Goal: Navigation & Orientation: Find specific page/section

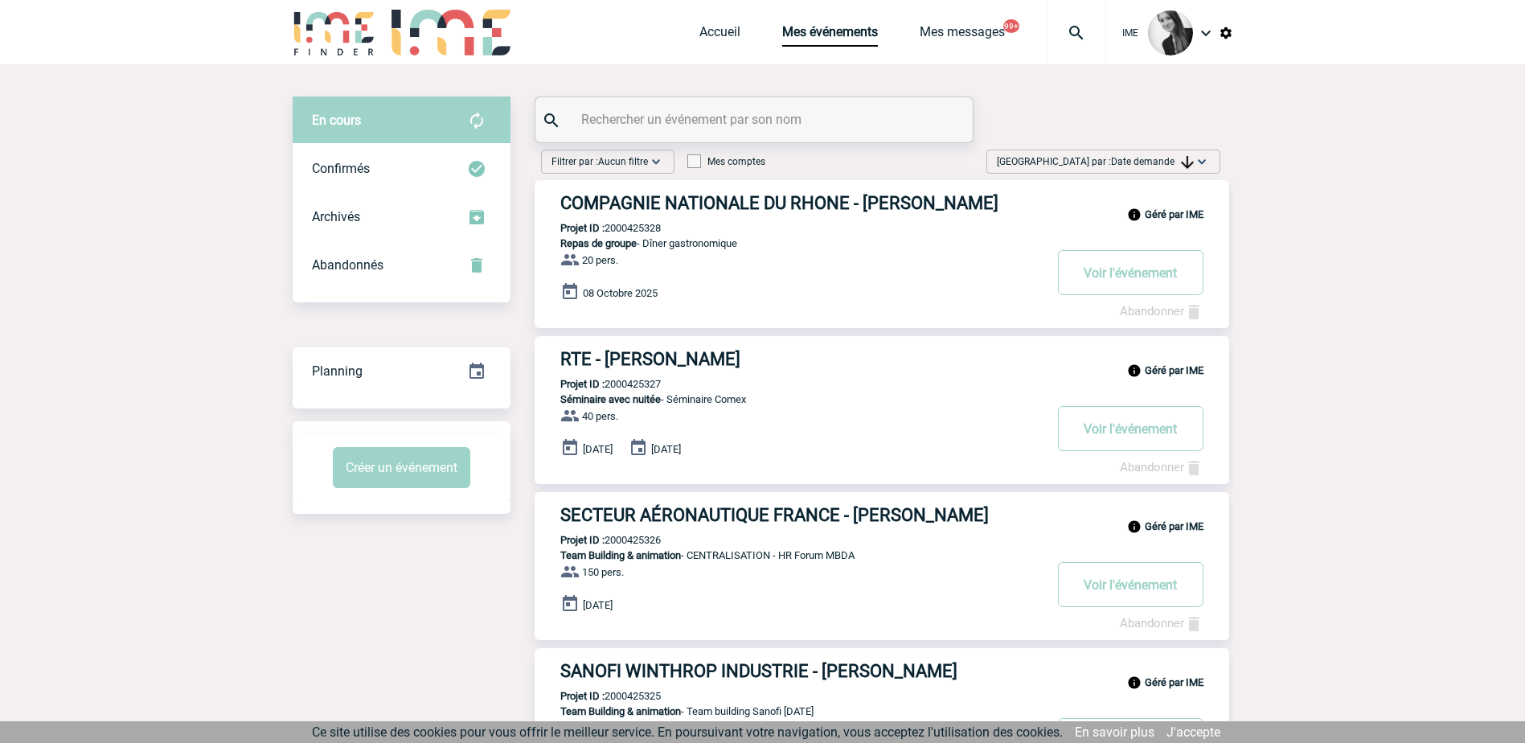
click at [1183, 161] on img at bounding box center [1187, 162] width 13 height 13
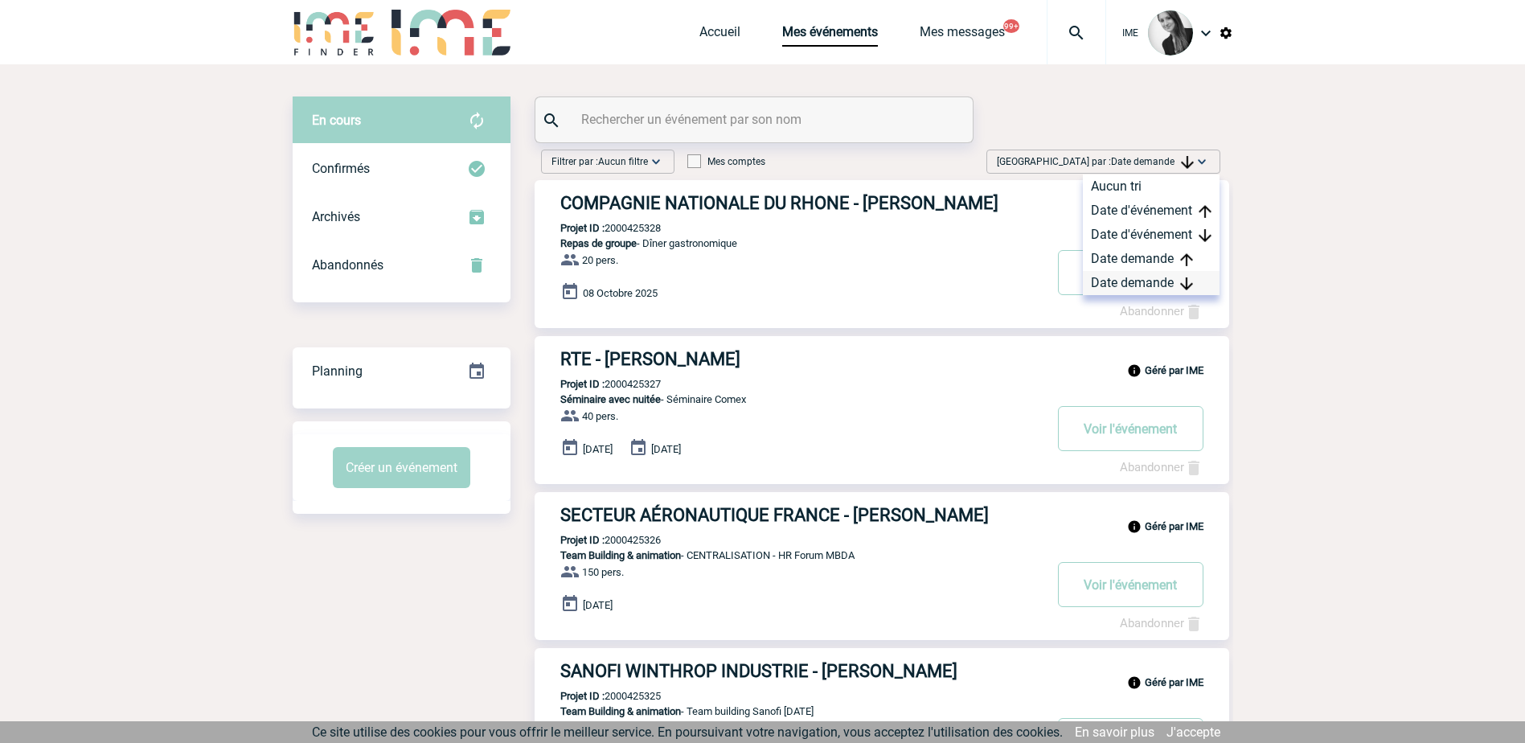
click at [1139, 287] on div "Date demande" at bounding box center [1151, 283] width 137 height 24
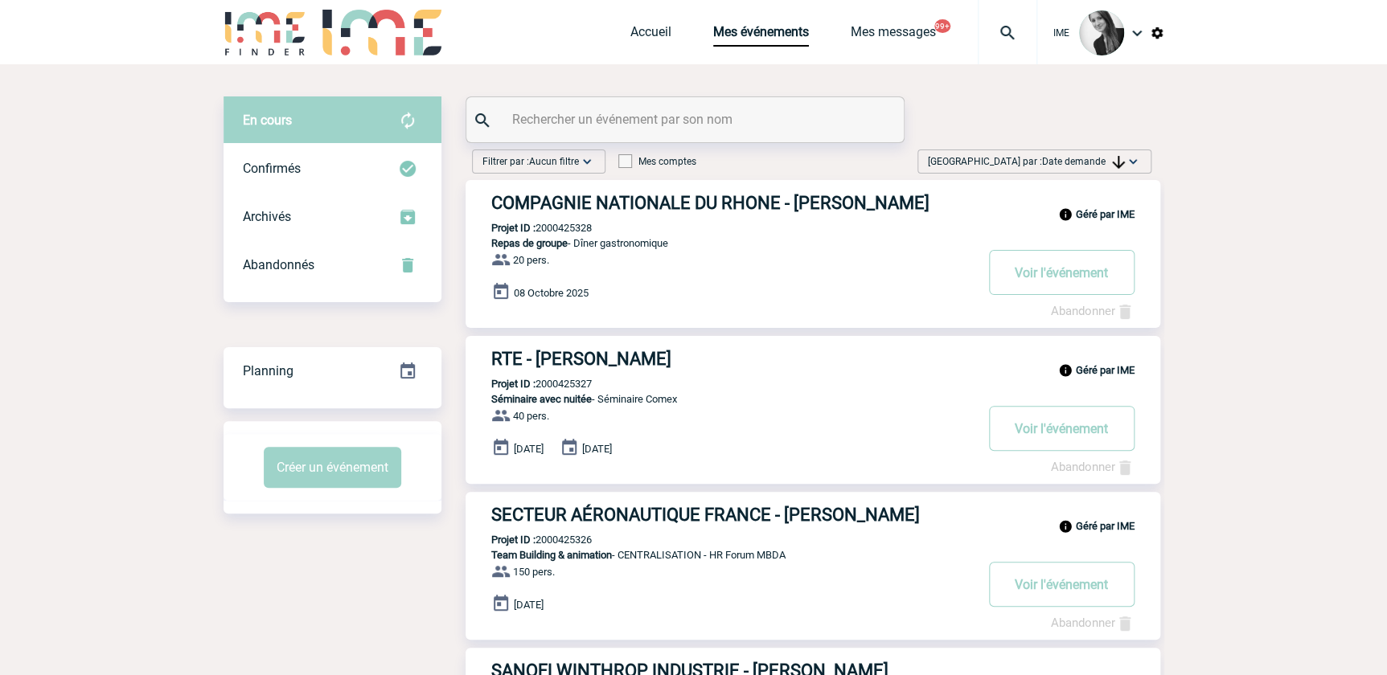
drag, startPoint x: 1094, startPoint y: 159, endPoint x: 1092, endPoint y: 191, distance: 32.2
click at [1094, 160] on span "Date demande" at bounding box center [1083, 161] width 83 height 11
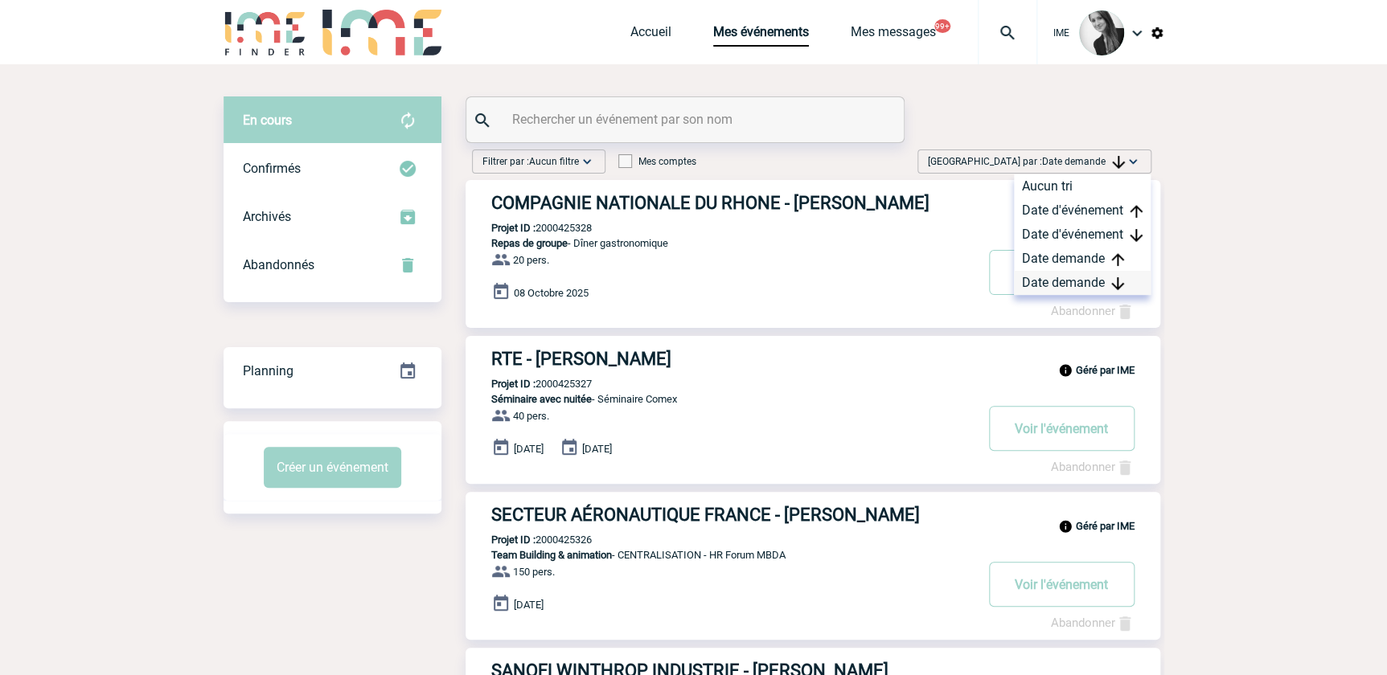
click at [1071, 285] on div "Date demande" at bounding box center [1082, 283] width 137 height 24
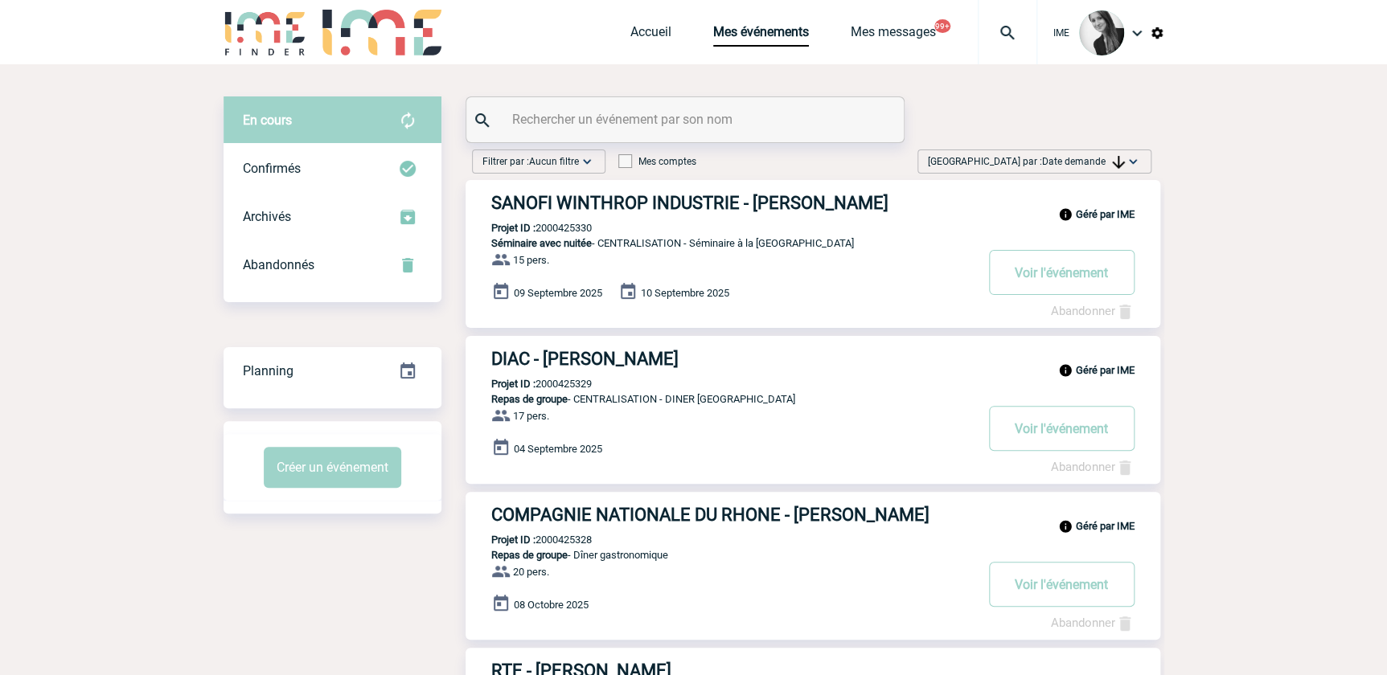
click at [1119, 154] on span "[GEOGRAPHIC_DATA] par : Date demande" at bounding box center [1026, 162] width 197 height 16
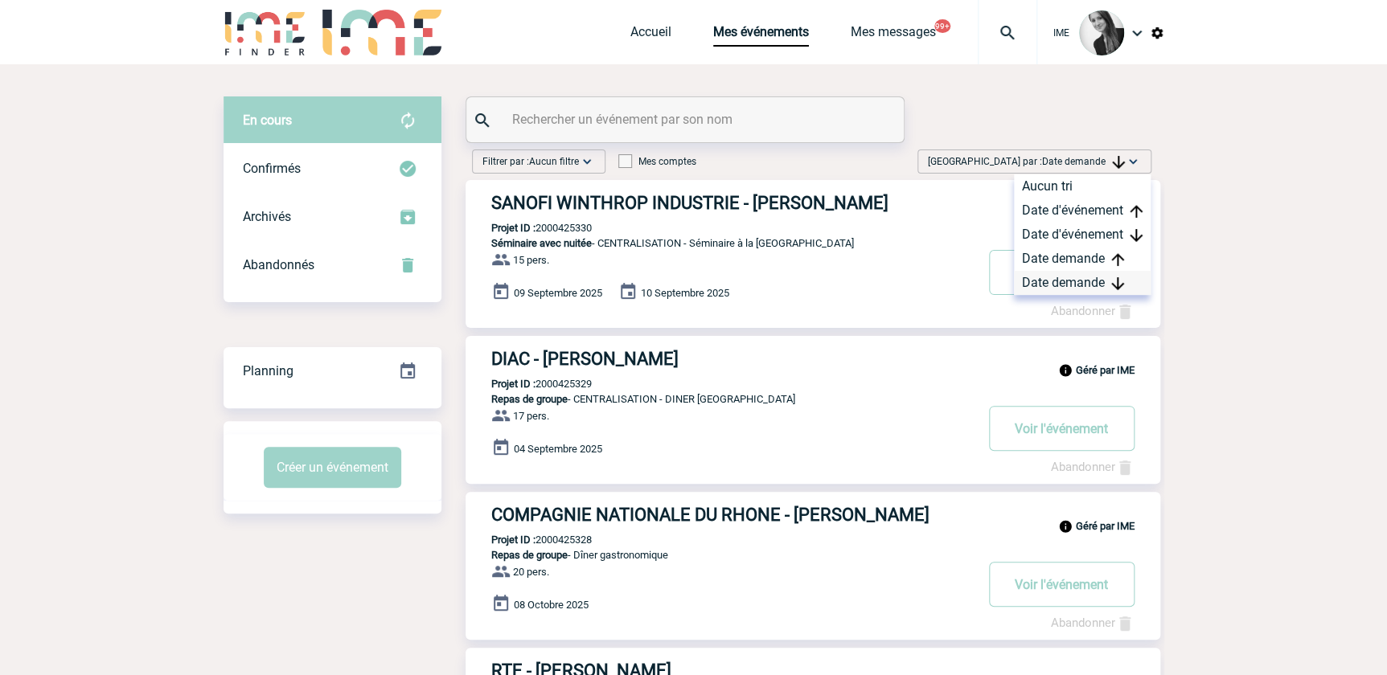
click at [1091, 279] on div "Date demande" at bounding box center [1082, 283] width 137 height 24
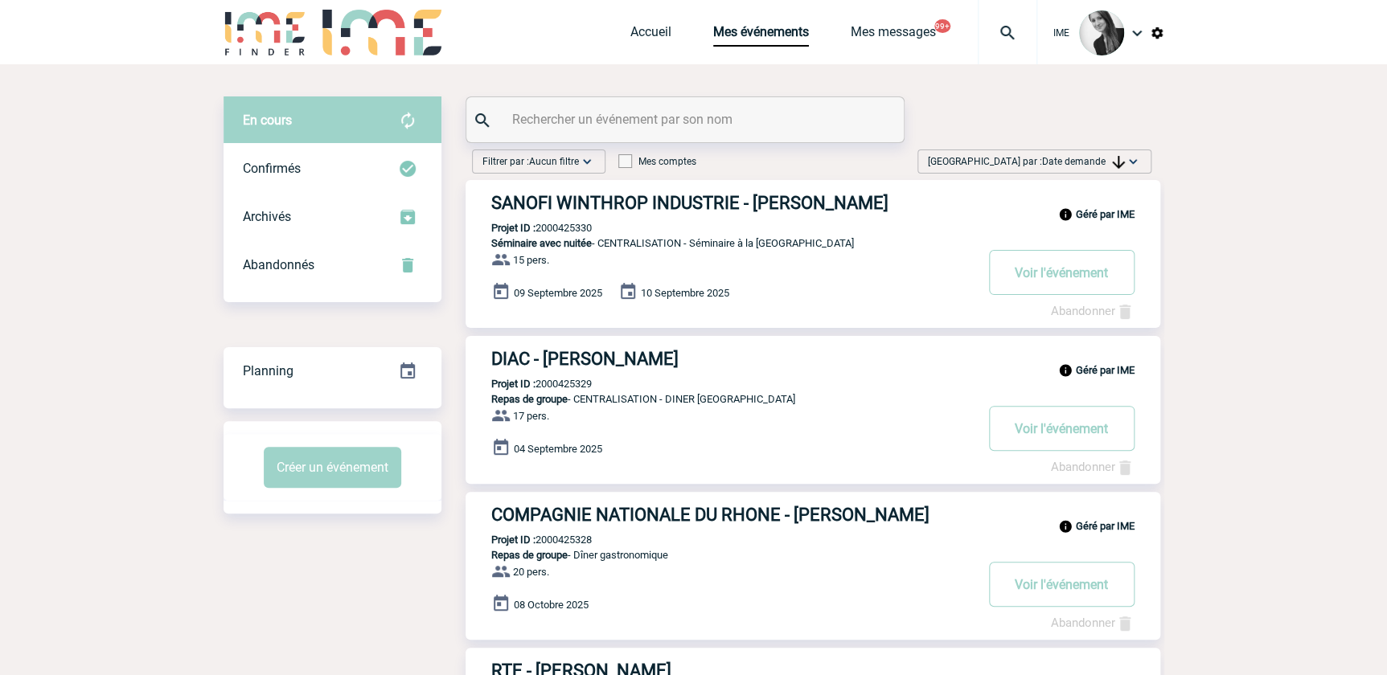
click at [1118, 166] on img at bounding box center [1118, 162] width 13 height 13
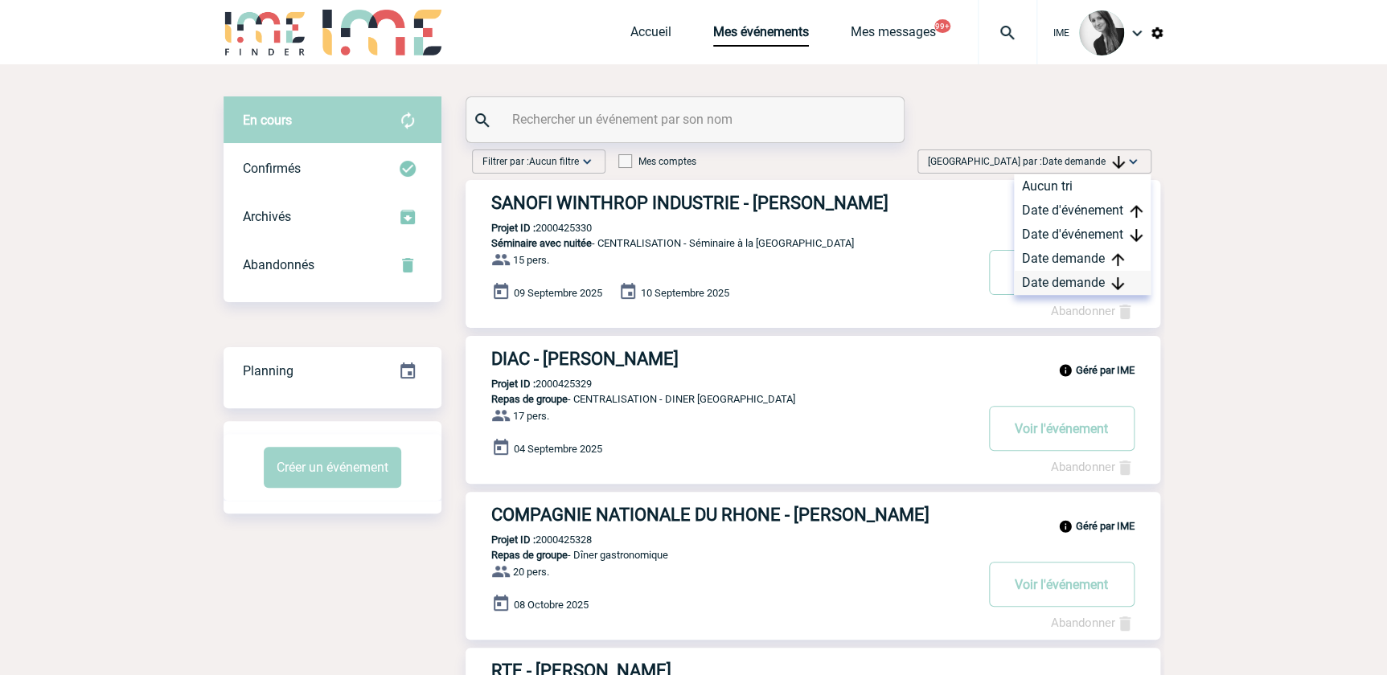
click at [1080, 289] on div "Date demande" at bounding box center [1082, 283] width 137 height 24
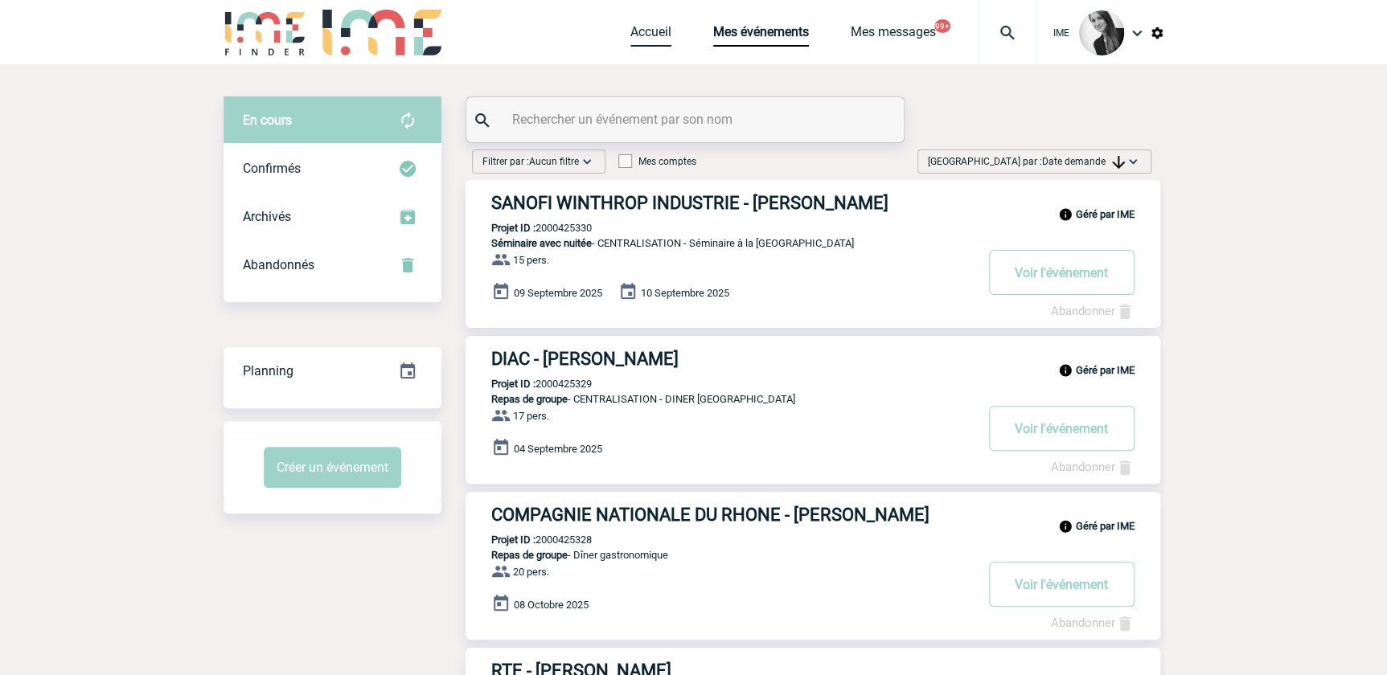
click at [638, 35] on link "Accueil" at bounding box center [650, 35] width 41 height 23
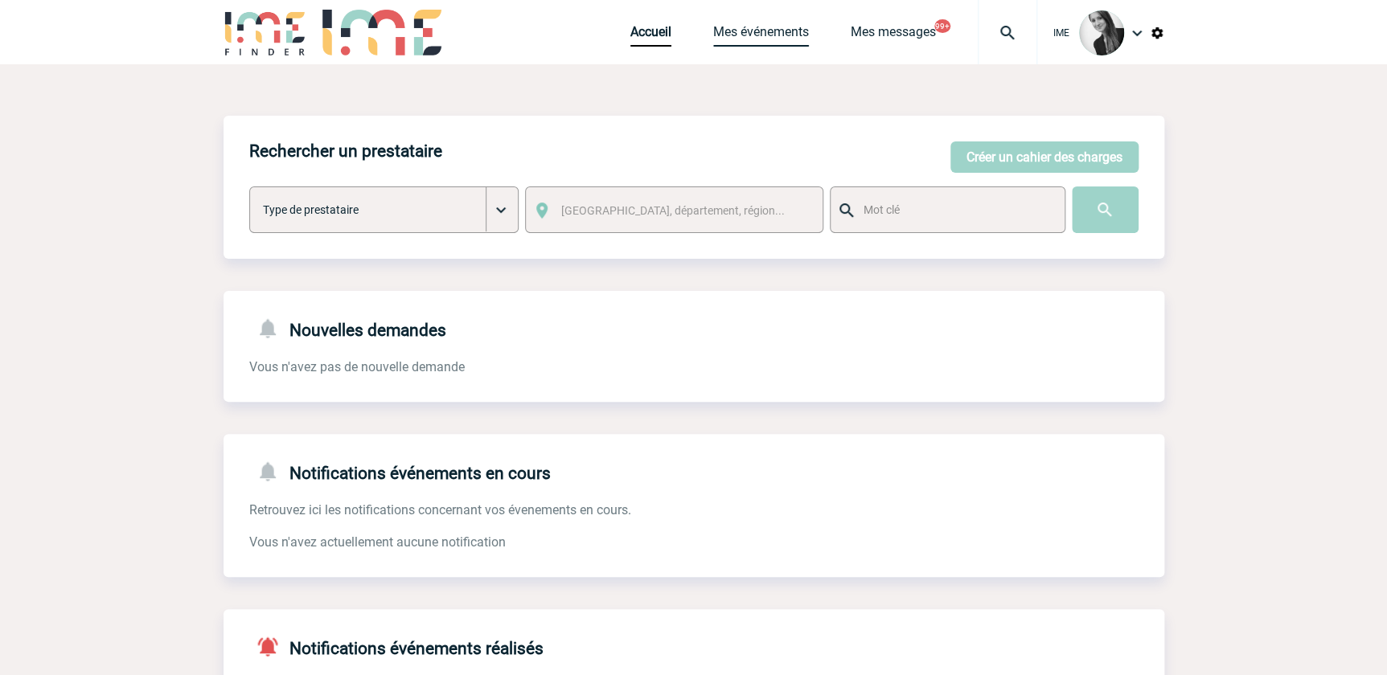
click at [742, 32] on link "Mes événements" at bounding box center [761, 35] width 96 height 23
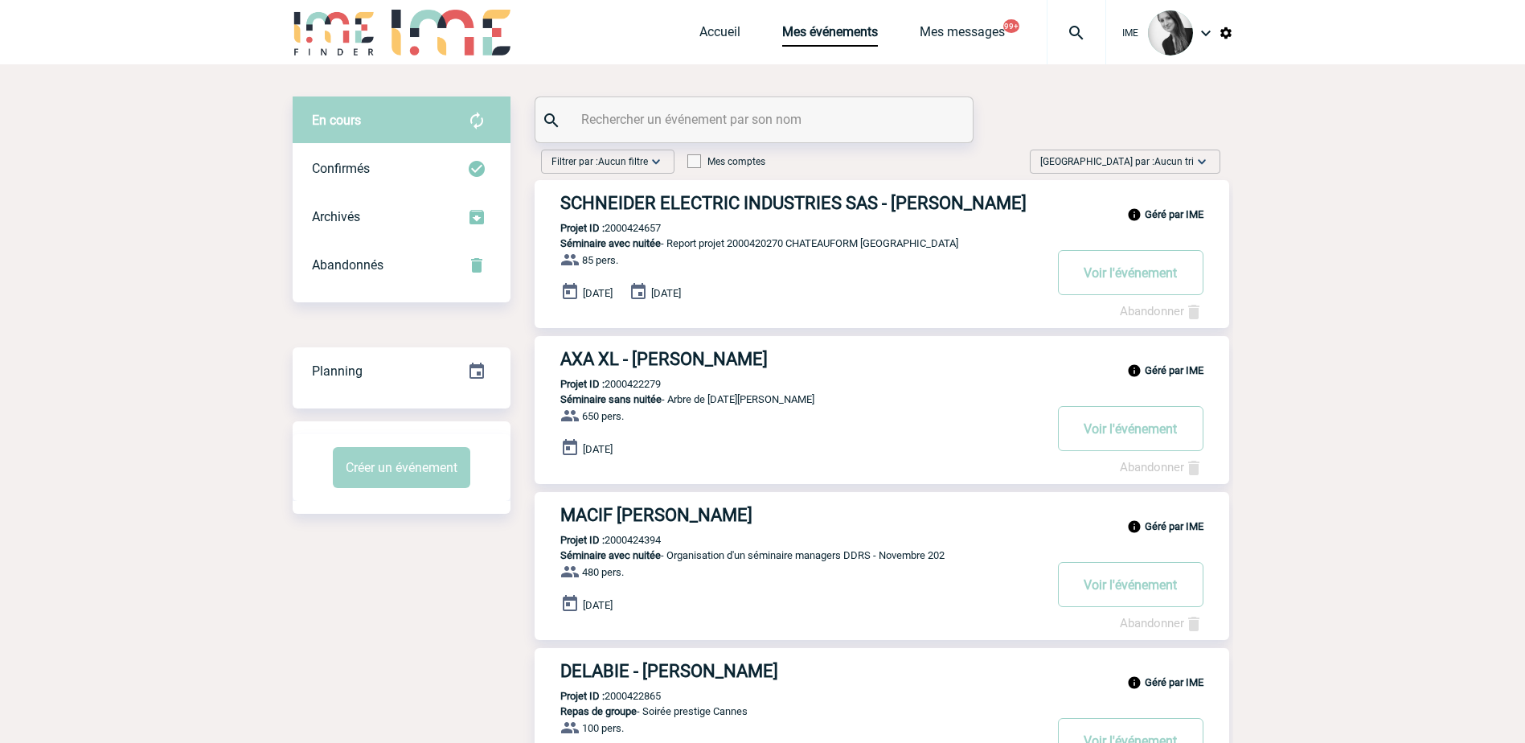
click at [1161, 155] on span "[GEOGRAPHIC_DATA] par : Aucun tri" at bounding box center [1117, 162] width 154 height 16
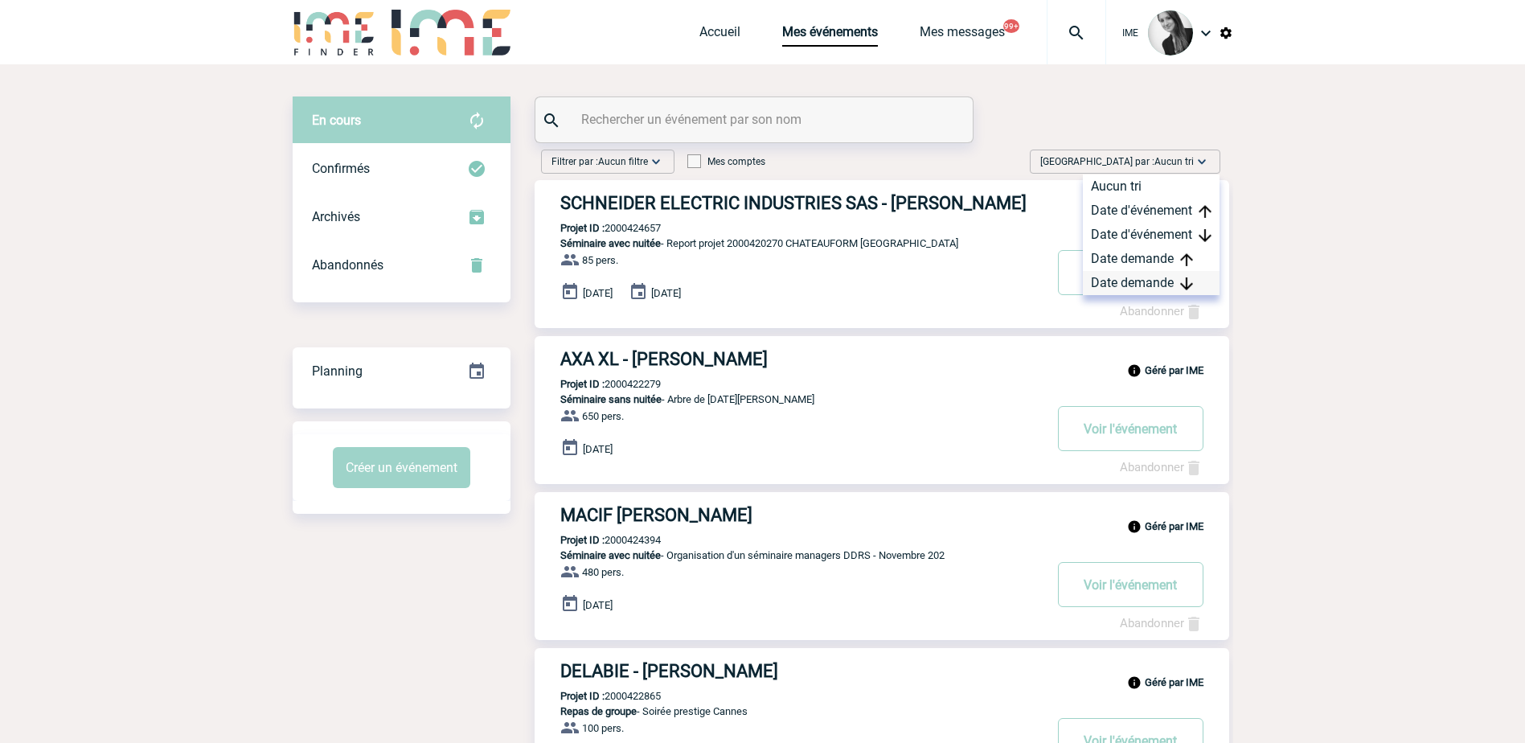
click at [1139, 277] on div "Date demande" at bounding box center [1151, 283] width 137 height 24
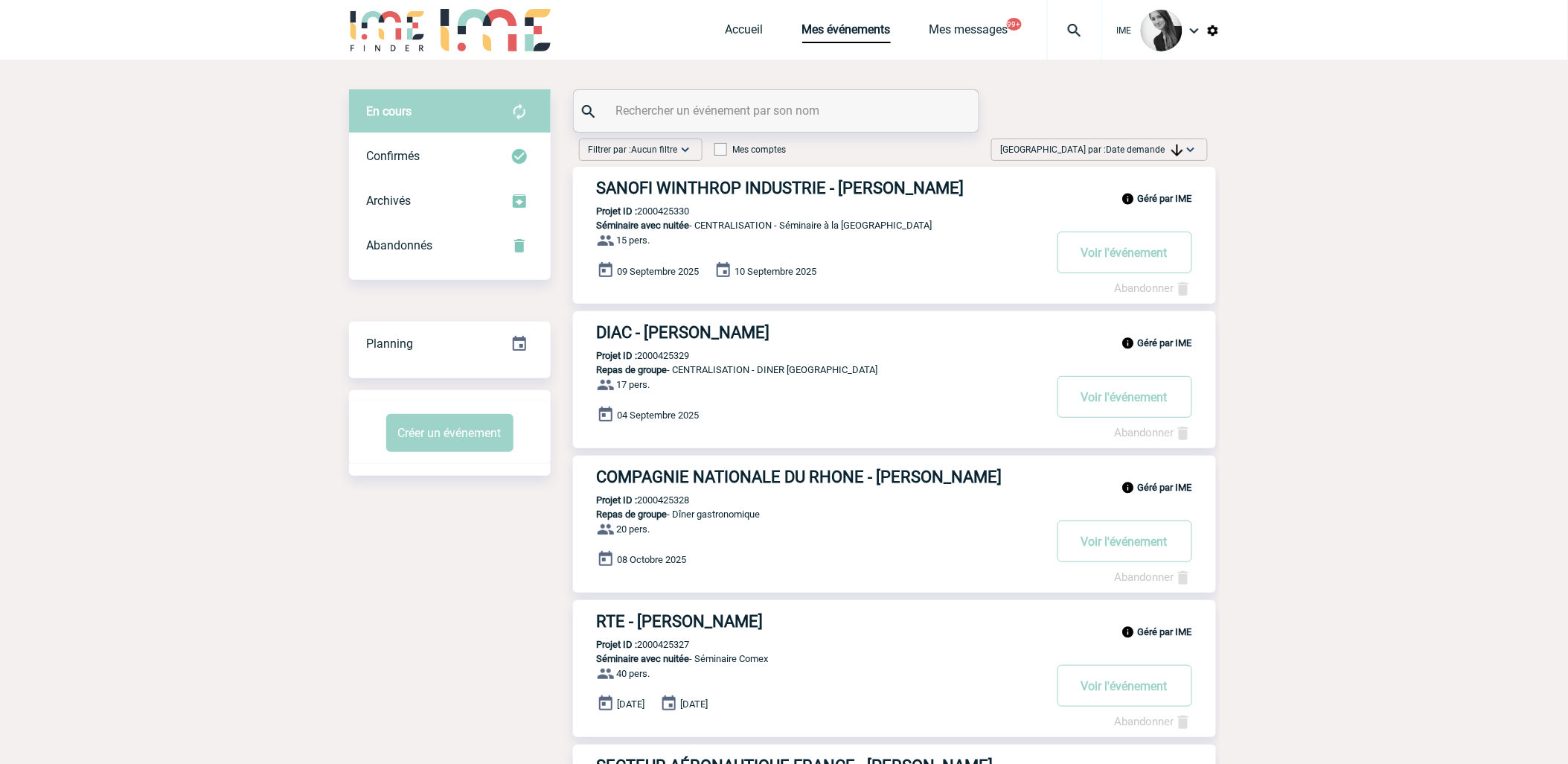
click at [1173, 140] on div "[GEOGRAPHIC_DATA] par : Date demande Aucun tri Date d'événement Date d'événemen…" at bounding box center [1100, 150] width 217 height 22
click at [1142, 262] on div "Date demande" at bounding box center [1143, 262] width 127 height 22
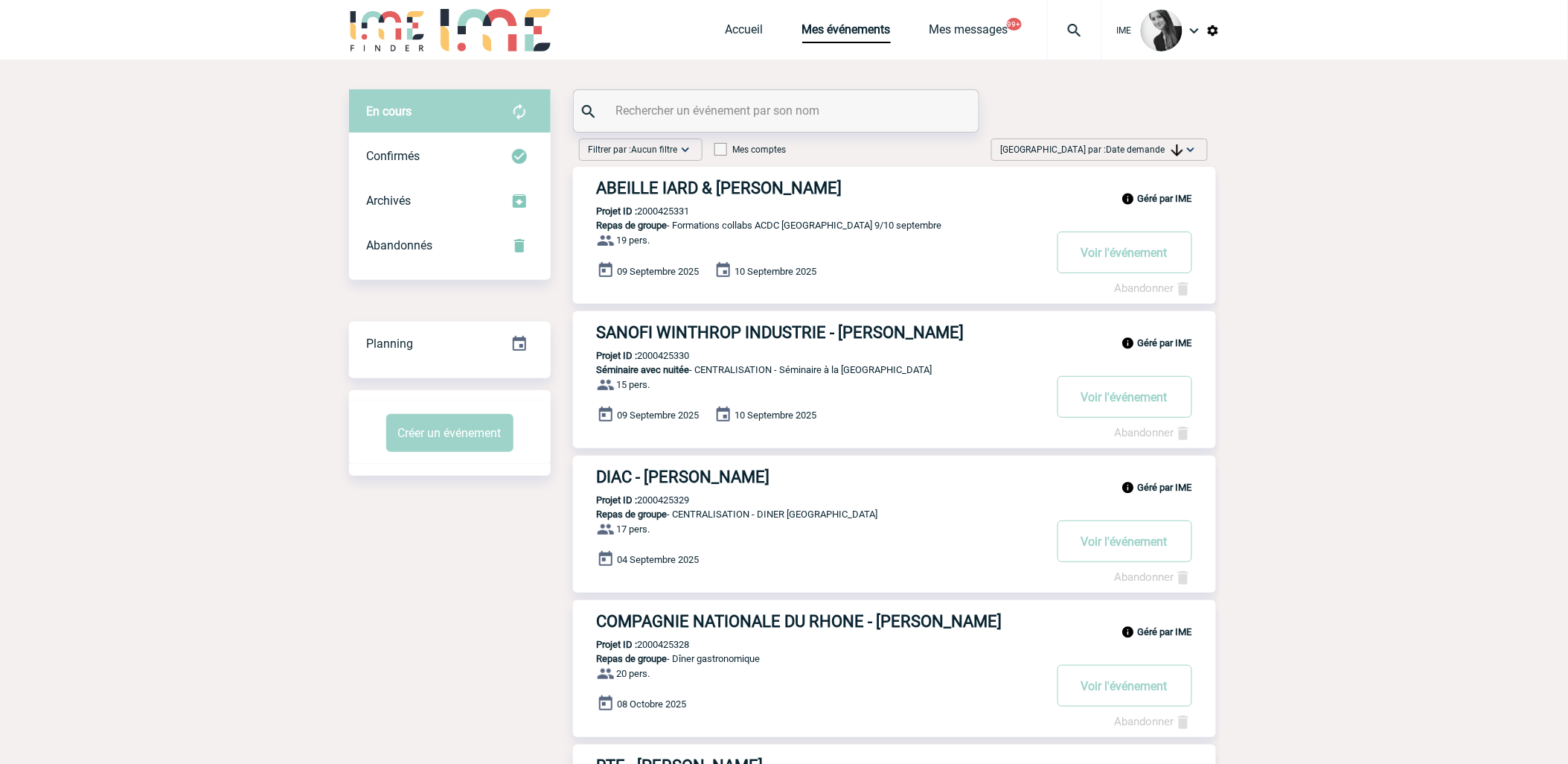
click at [1164, 145] on span "Date demande" at bounding box center [1145, 149] width 77 height 10
click at [1126, 263] on div "Date demande" at bounding box center [1143, 262] width 127 height 22
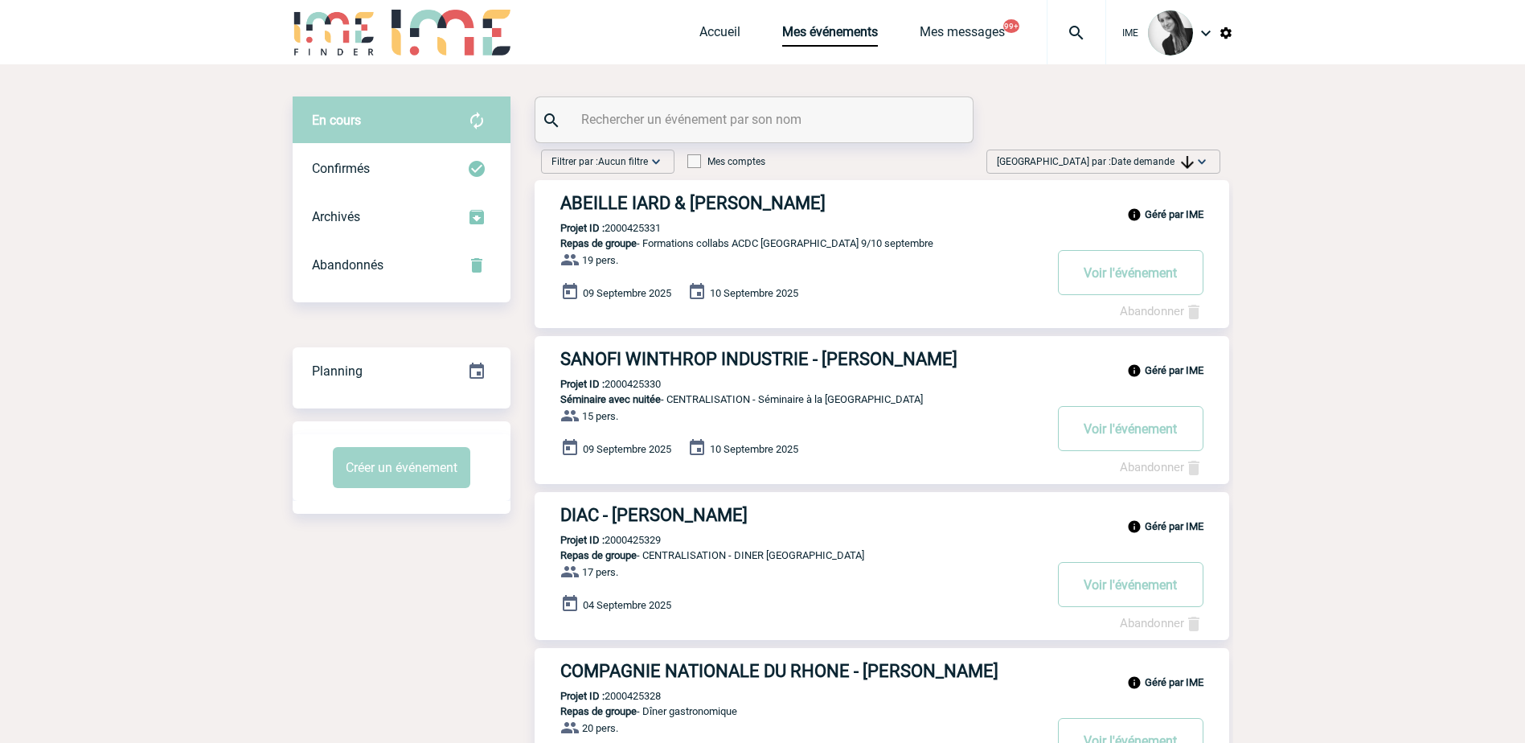
click at [1145, 154] on span "[GEOGRAPHIC_DATA] par : Date demande" at bounding box center [1095, 162] width 197 height 16
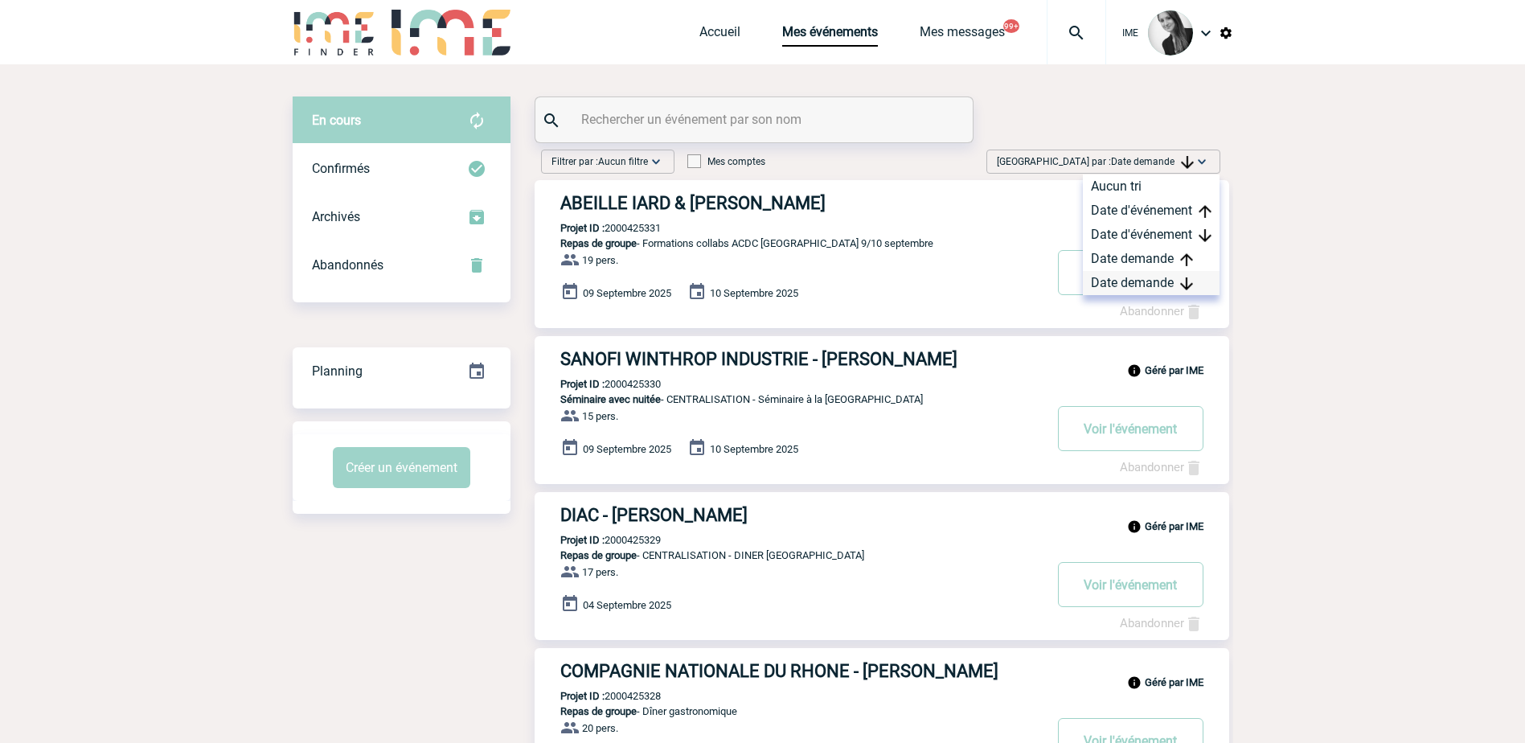
click at [1143, 280] on div "Date demande" at bounding box center [1151, 283] width 137 height 24
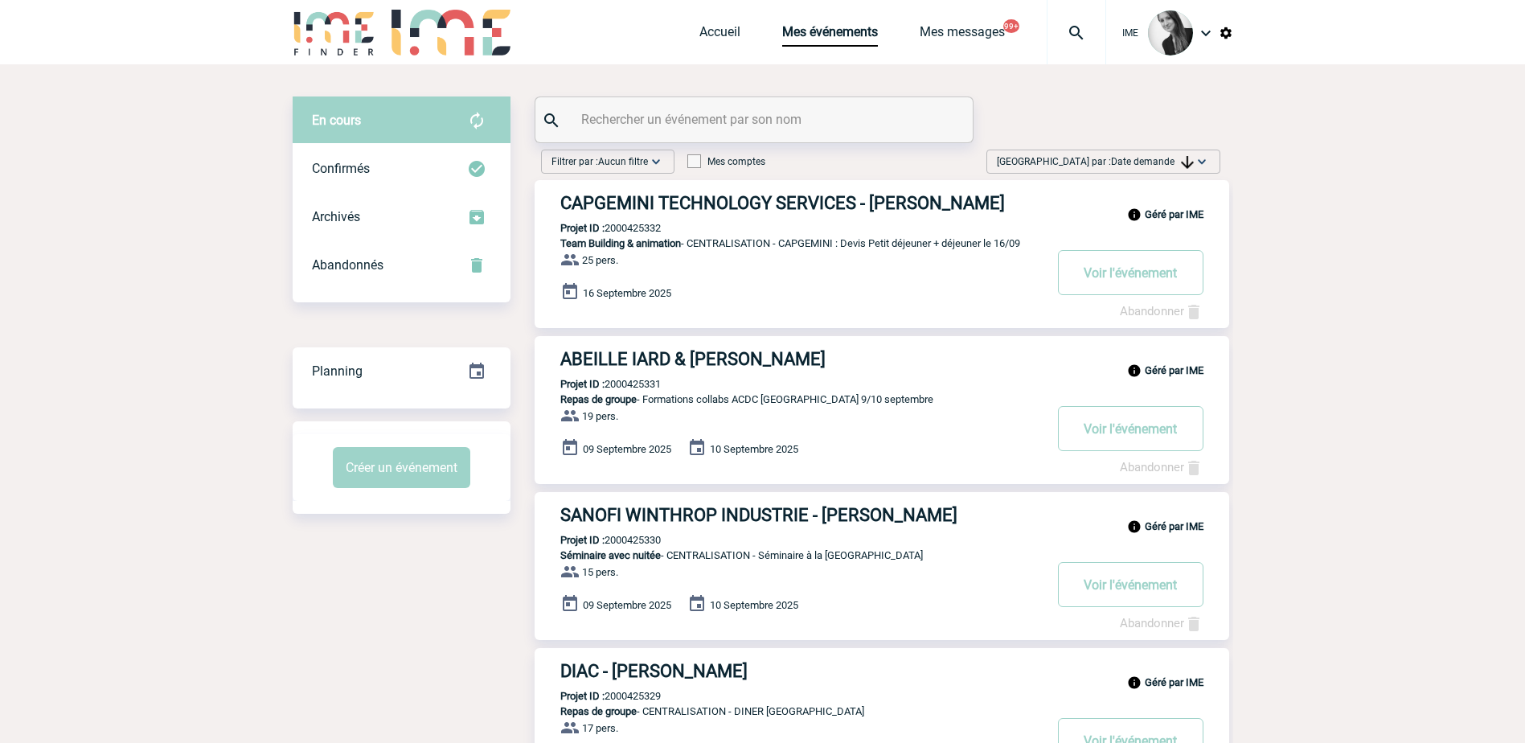
click at [1167, 167] on span "[GEOGRAPHIC_DATA] par : Date demande" at bounding box center [1095, 162] width 197 height 16
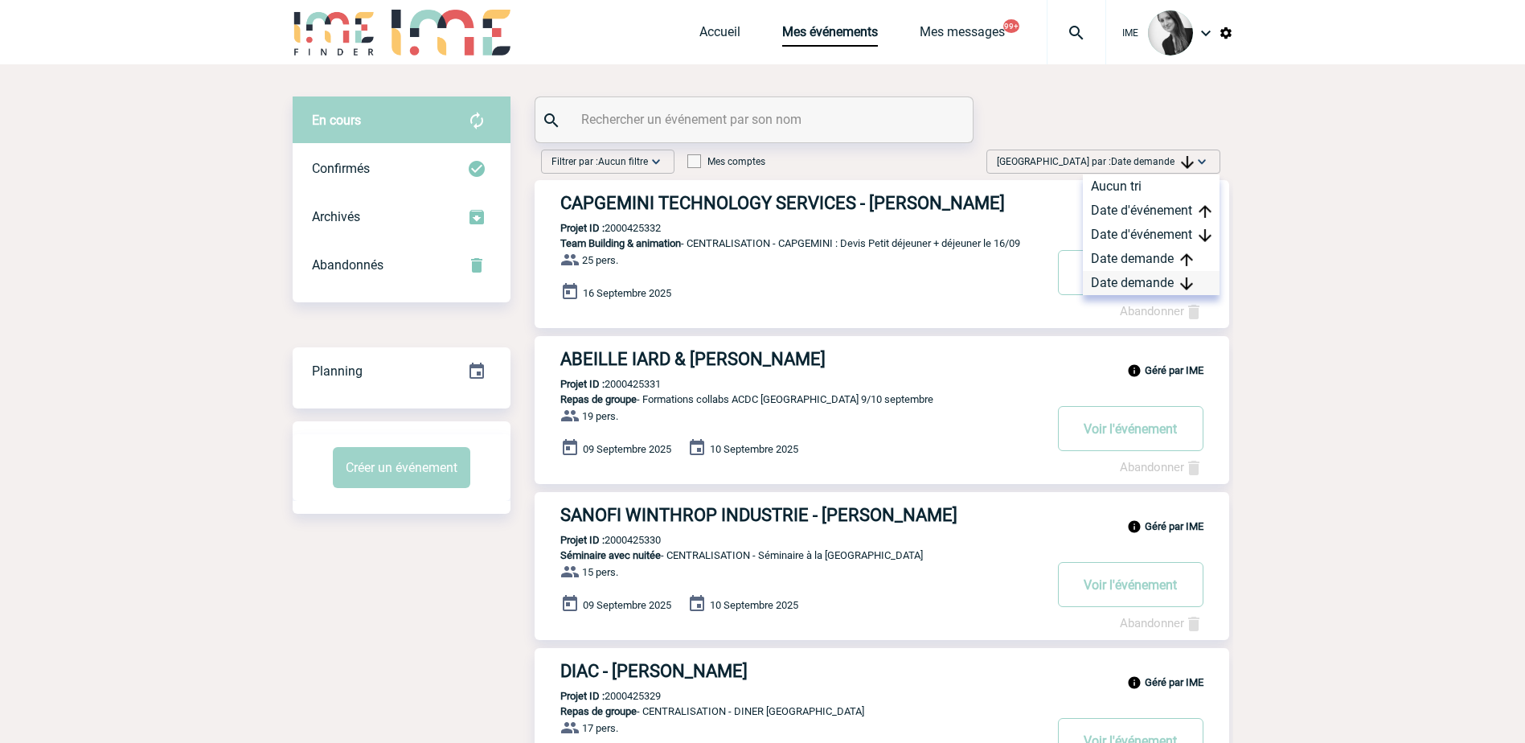
click at [1161, 281] on div "Date demande" at bounding box center [1151, 283] width 137 height 24
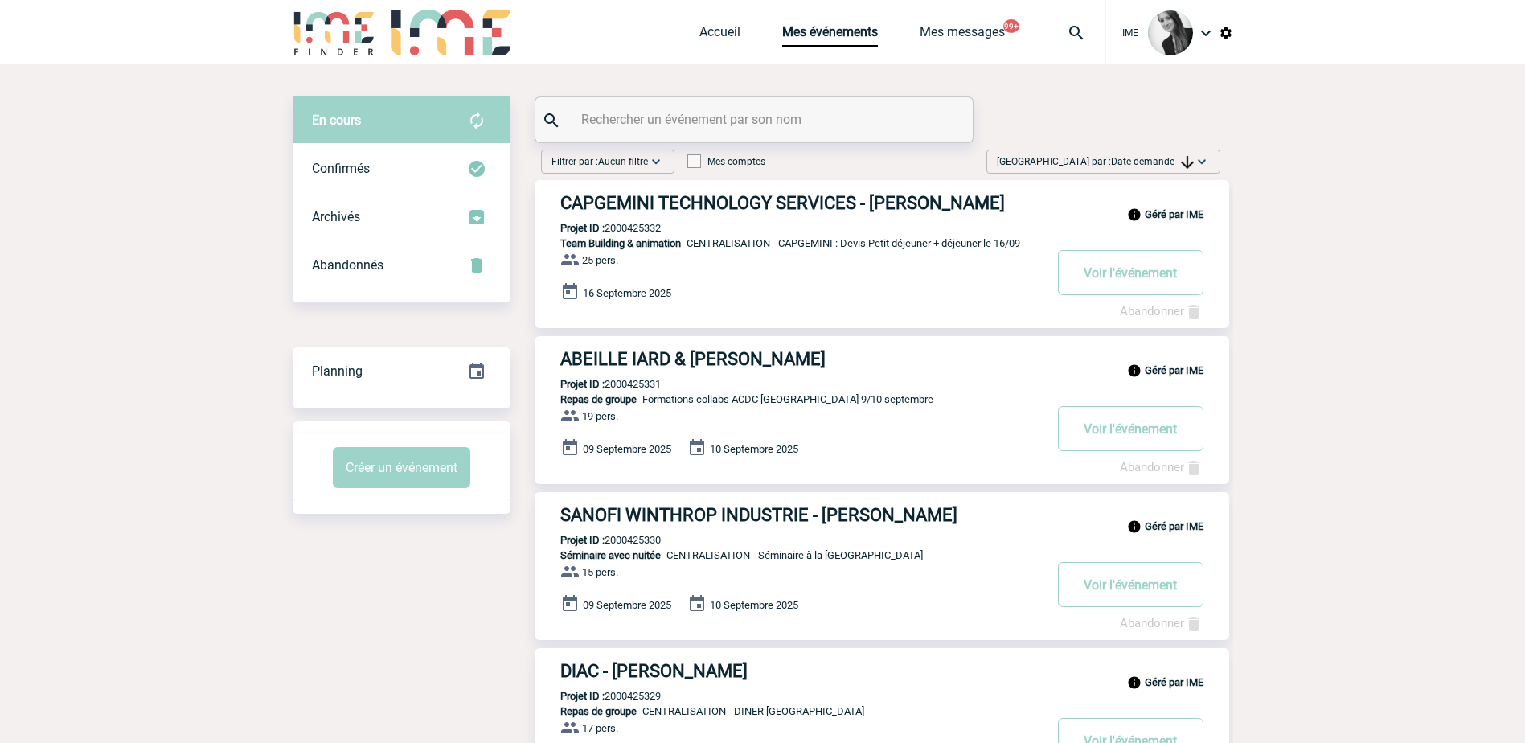
click at [1138, 165] on span "Date demande" at bounding box center [1152, 161] width 83 height 11
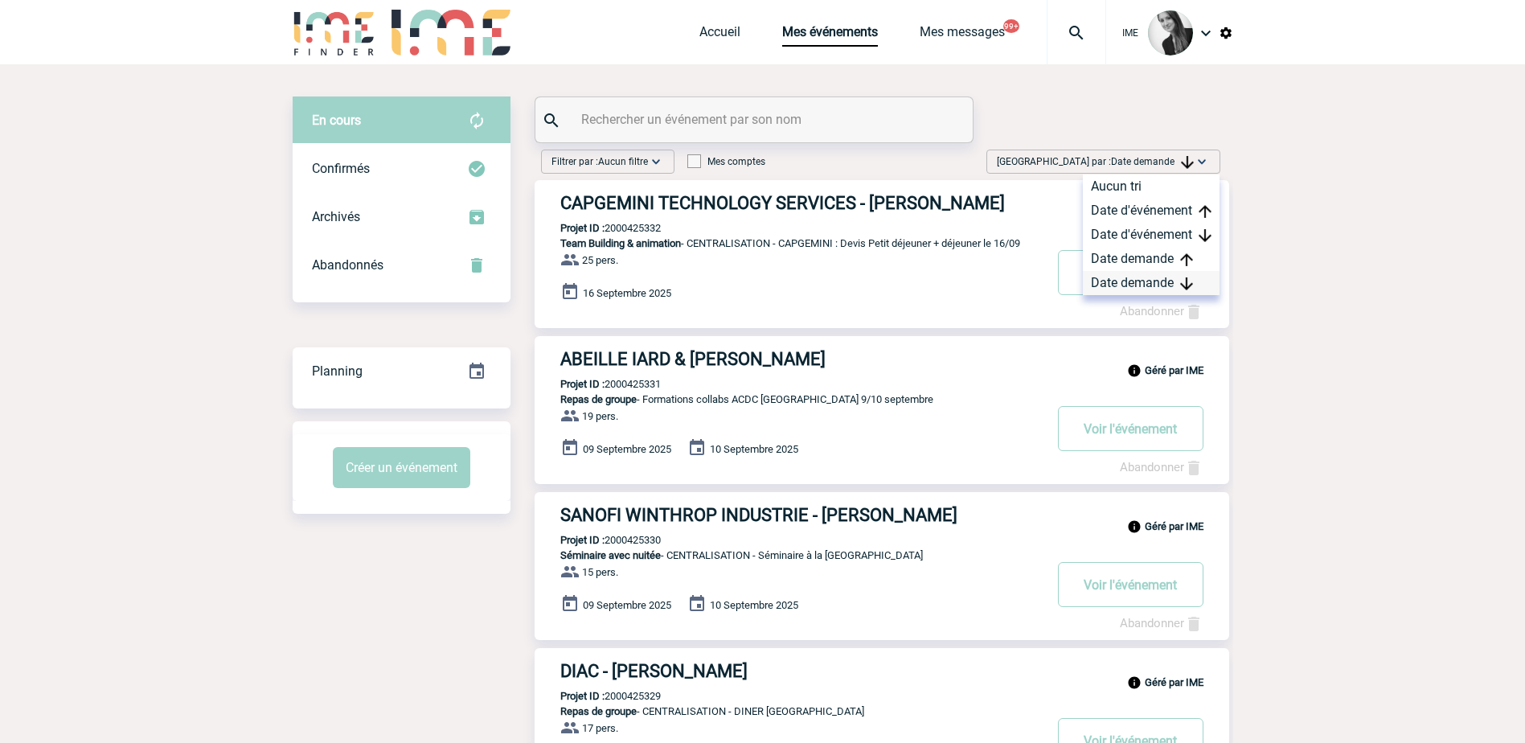
click at [1122, 274] on div "Date demande" at bounding box center [1151, 283] width 137 height 24
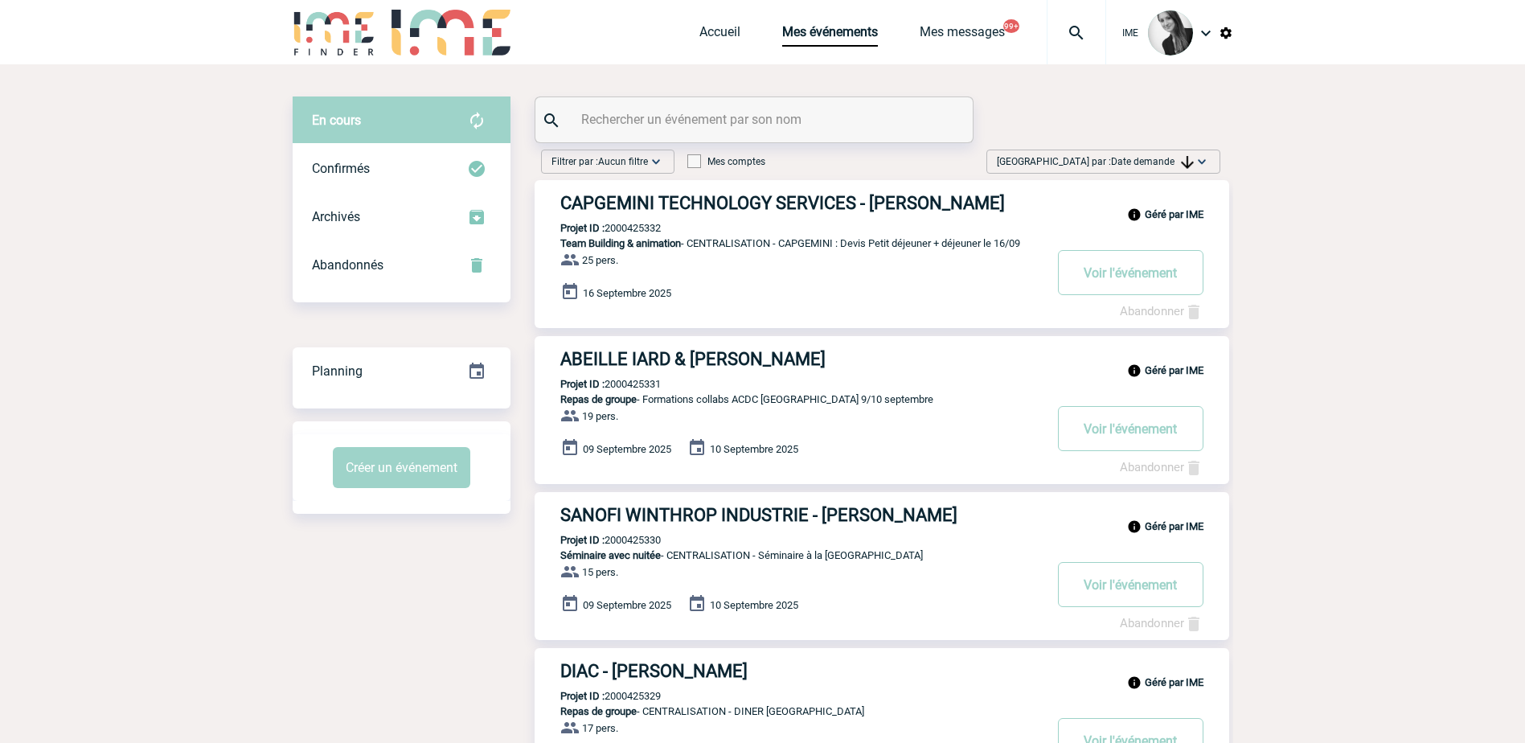
click at [1198, 157] on img at bounding box center [1202, 162] width 16 height 16
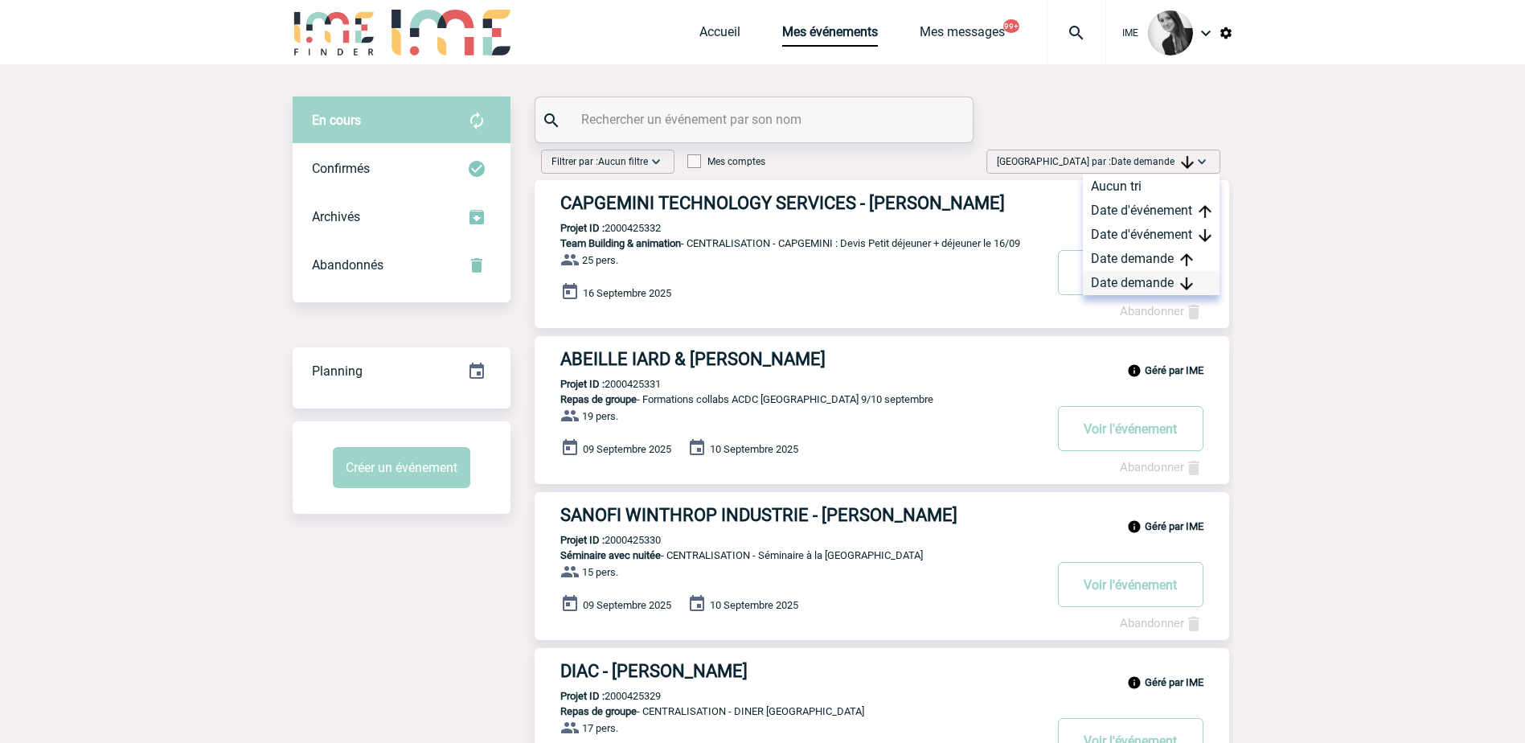
click at [1136, 285] on div "Date demande" at bounding box center [1151, 283] width 137 height 24
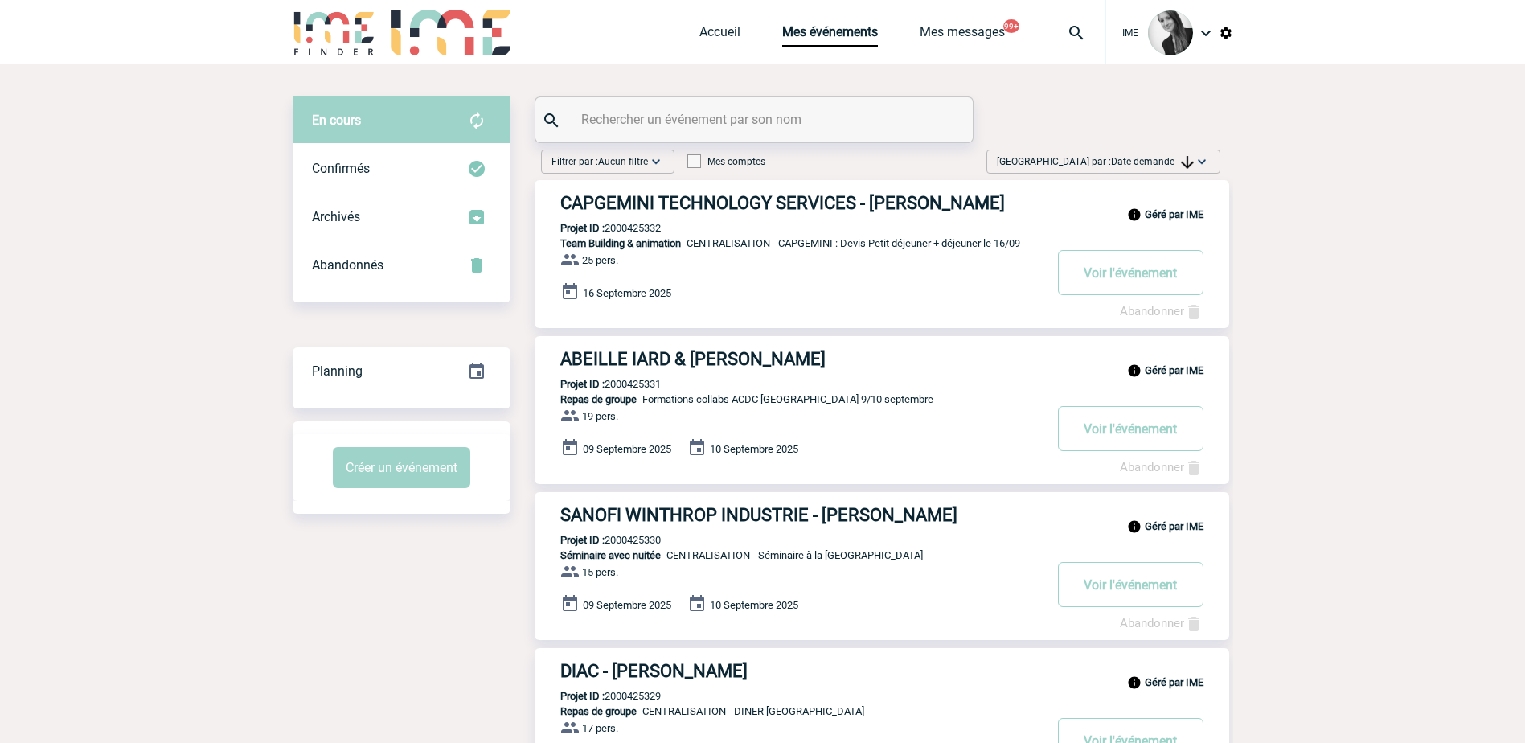
click at [1190, 154] on span "[GEOGRAPHIC_DATA] par : Date demande" at bounding box center [1095, 162] width 197 height 16
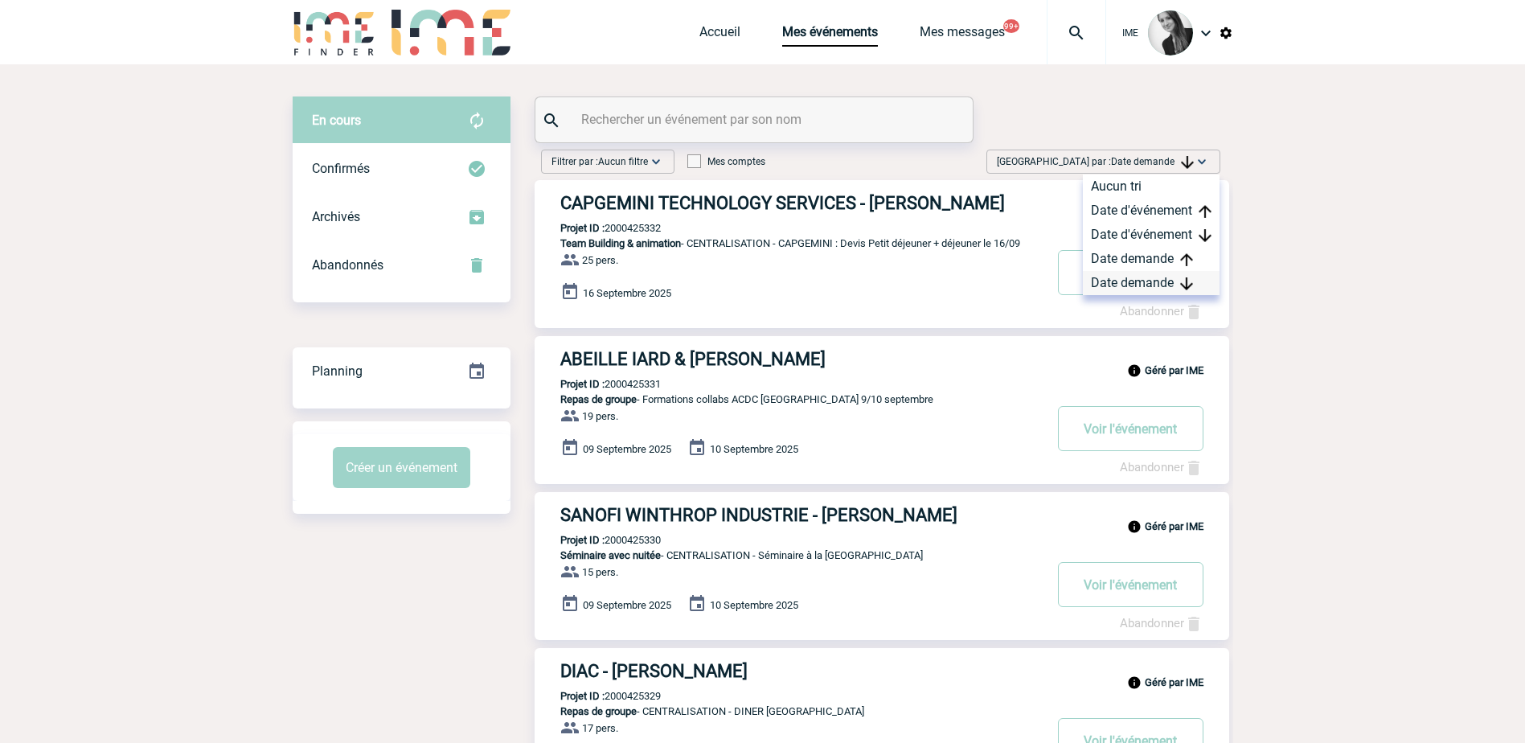
click at [1141, 278] on div "Date demande" at bounding box center [1151, 283] width 137 height 24
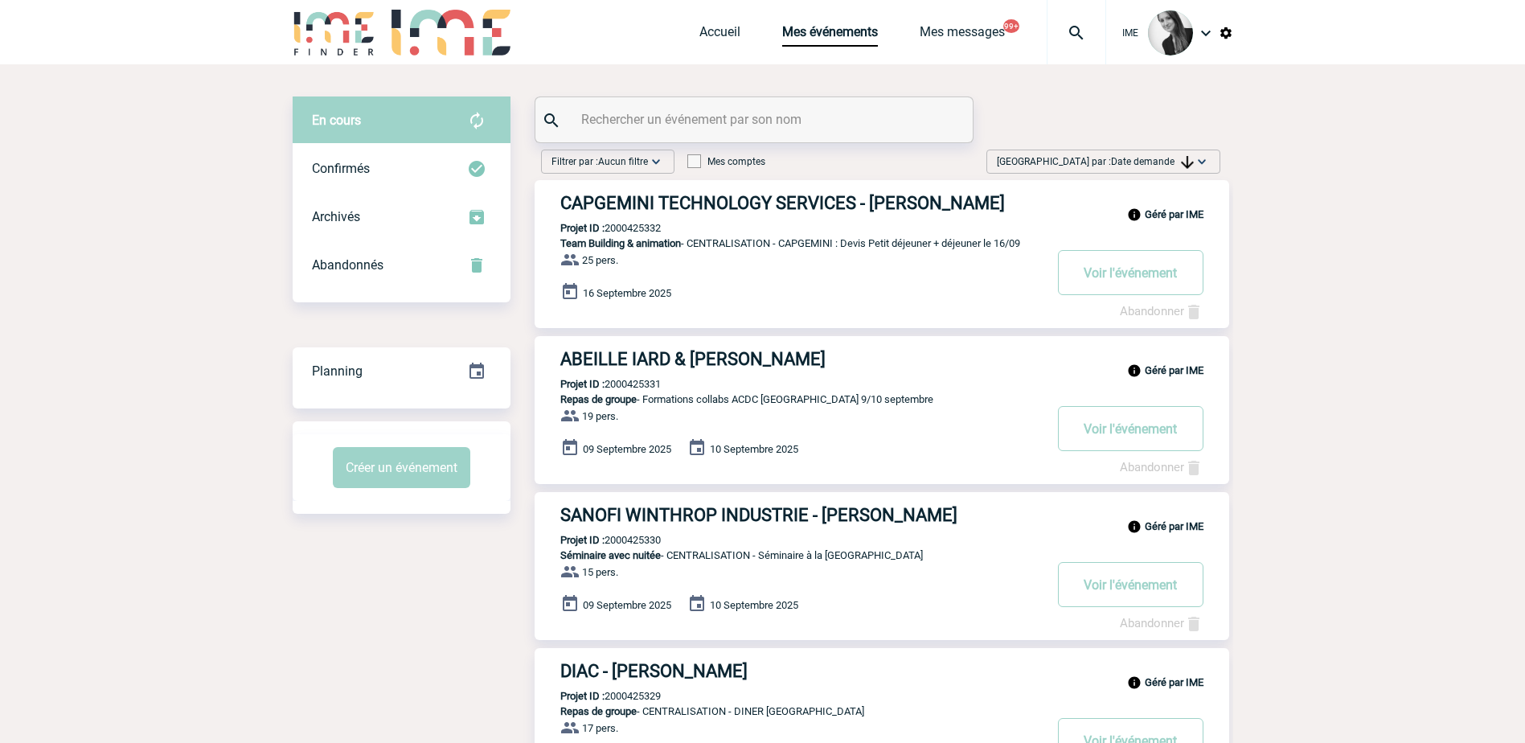
click at [1111, 166] on span "Date demande" at bounding box center [1152, 161] width 83 height 11
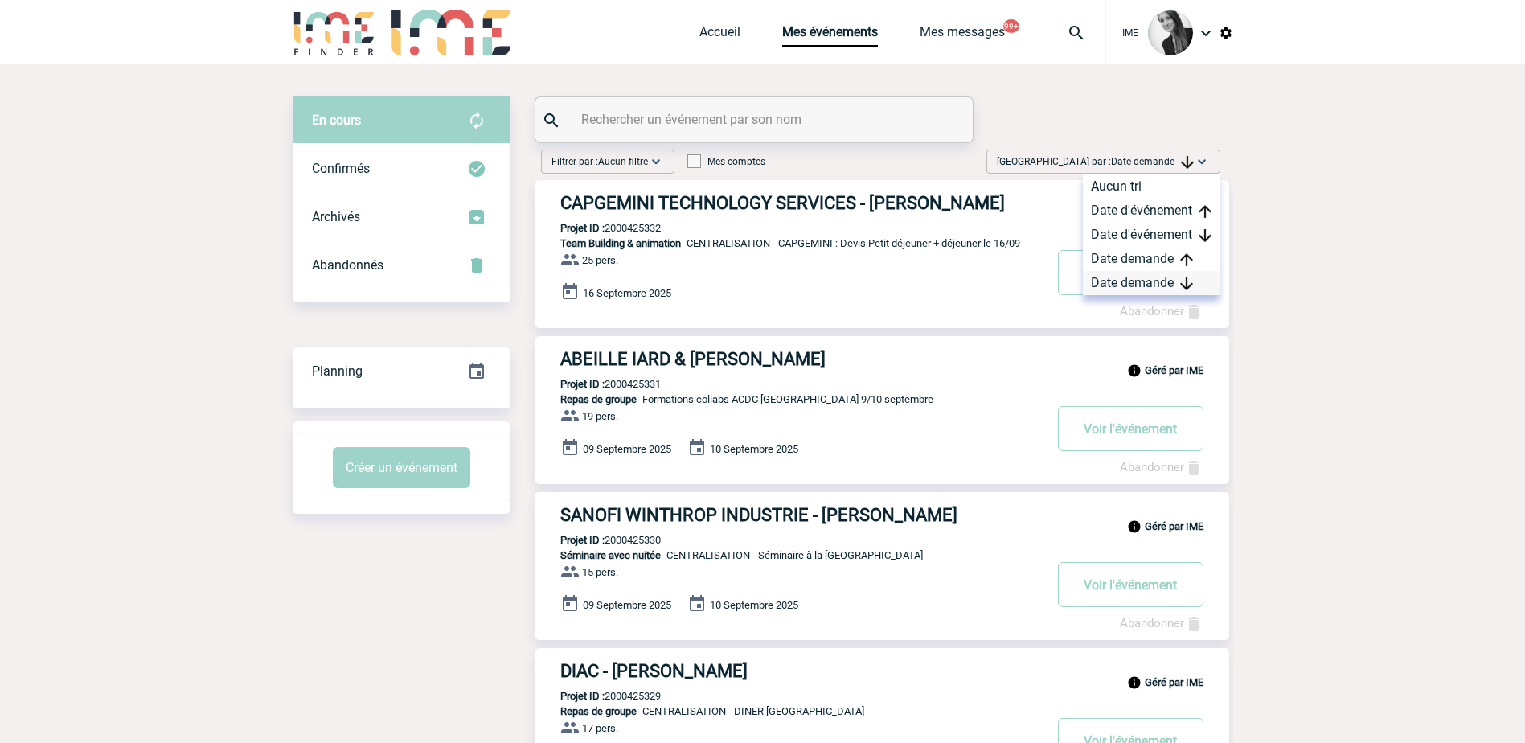
click at [1138, 289] on div "Date demande" at bounding box center [1151, 283] width 137 height 24
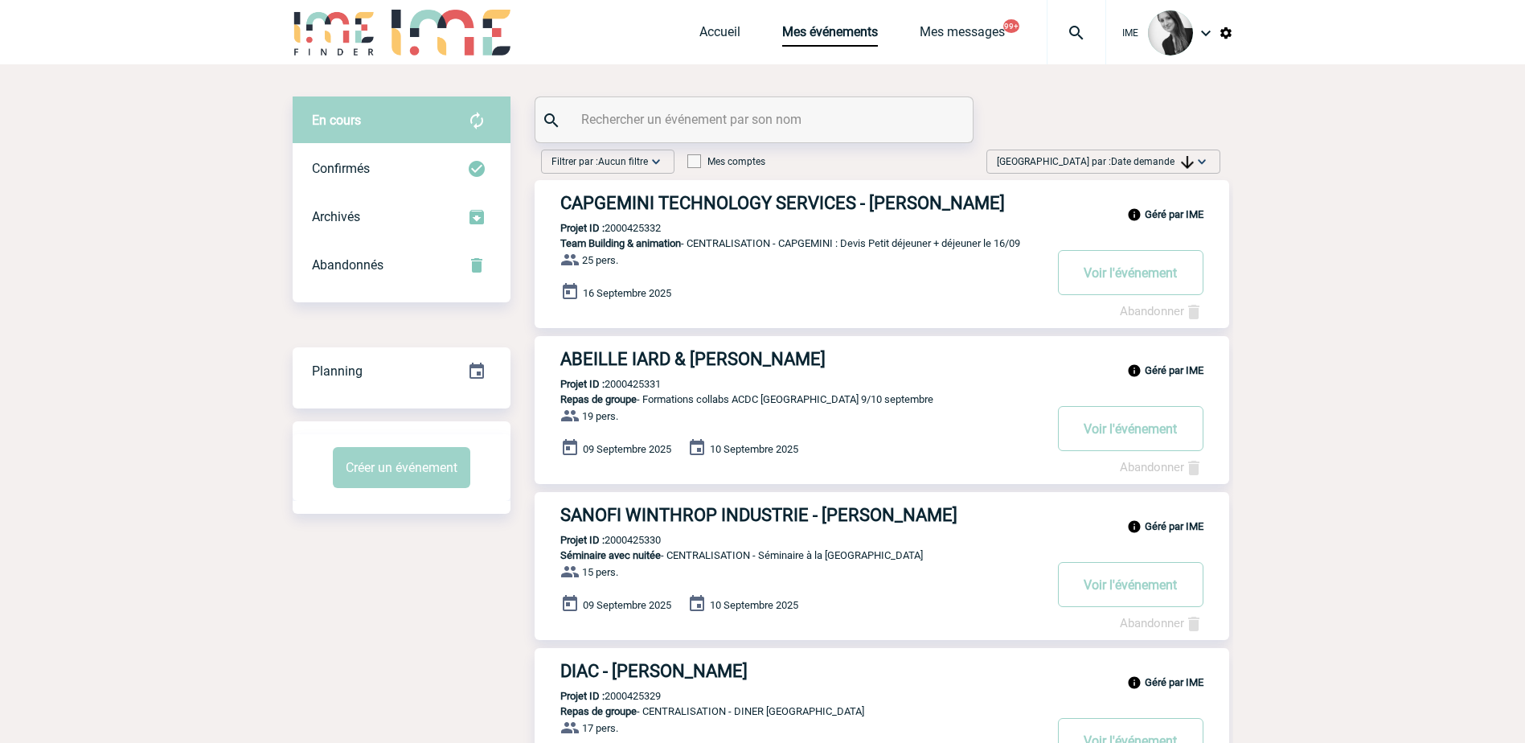
click at [1170, 164] on span "Date demande" at bounding box center [1152, 161] width 83 height 11
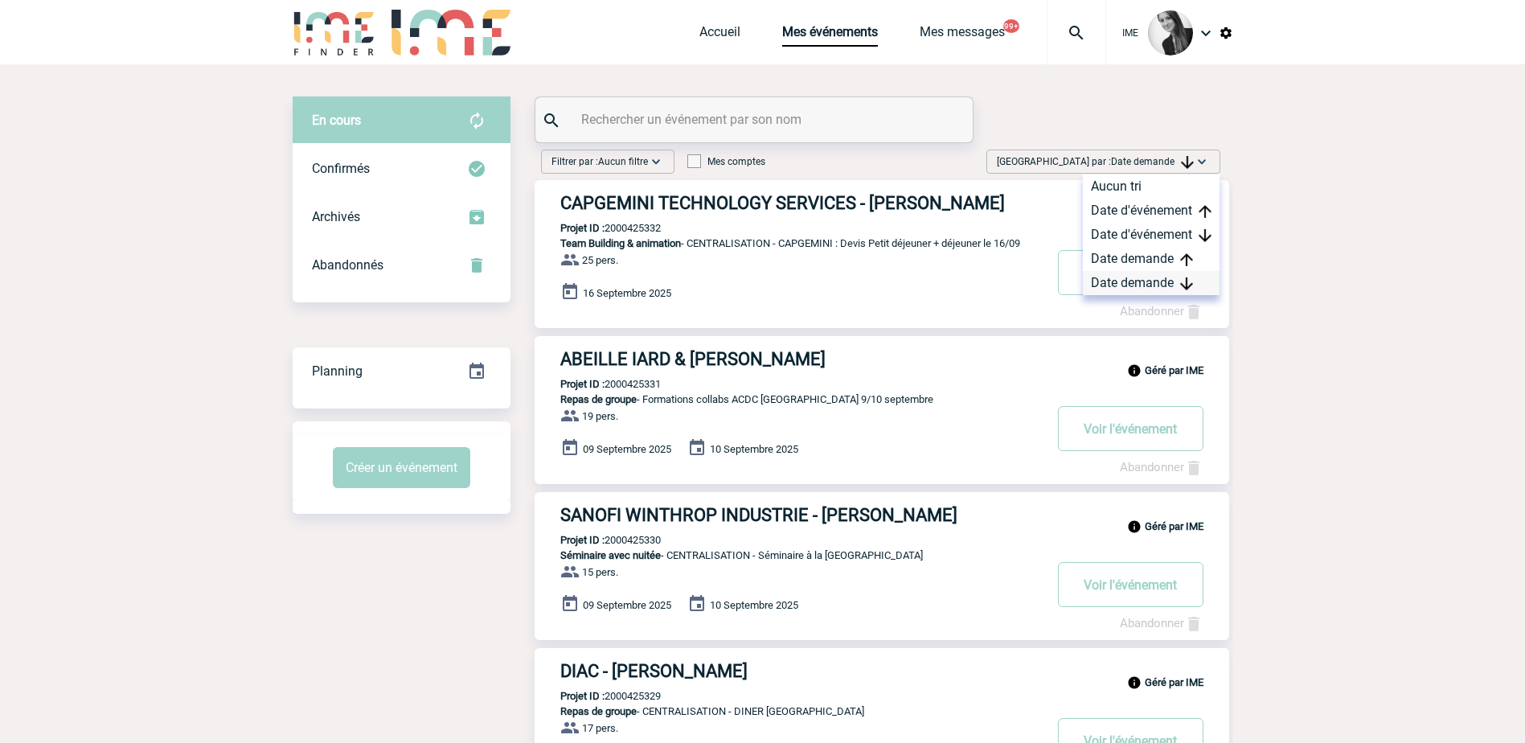
drag, startPoint x: 1128, startPoint y: 277, endPoint x: 1132, endPoint y: 285, distance: 9.0
click at [1128, 281] on div "Date demande" at bounding box center [1151, 283] width 137 height 24
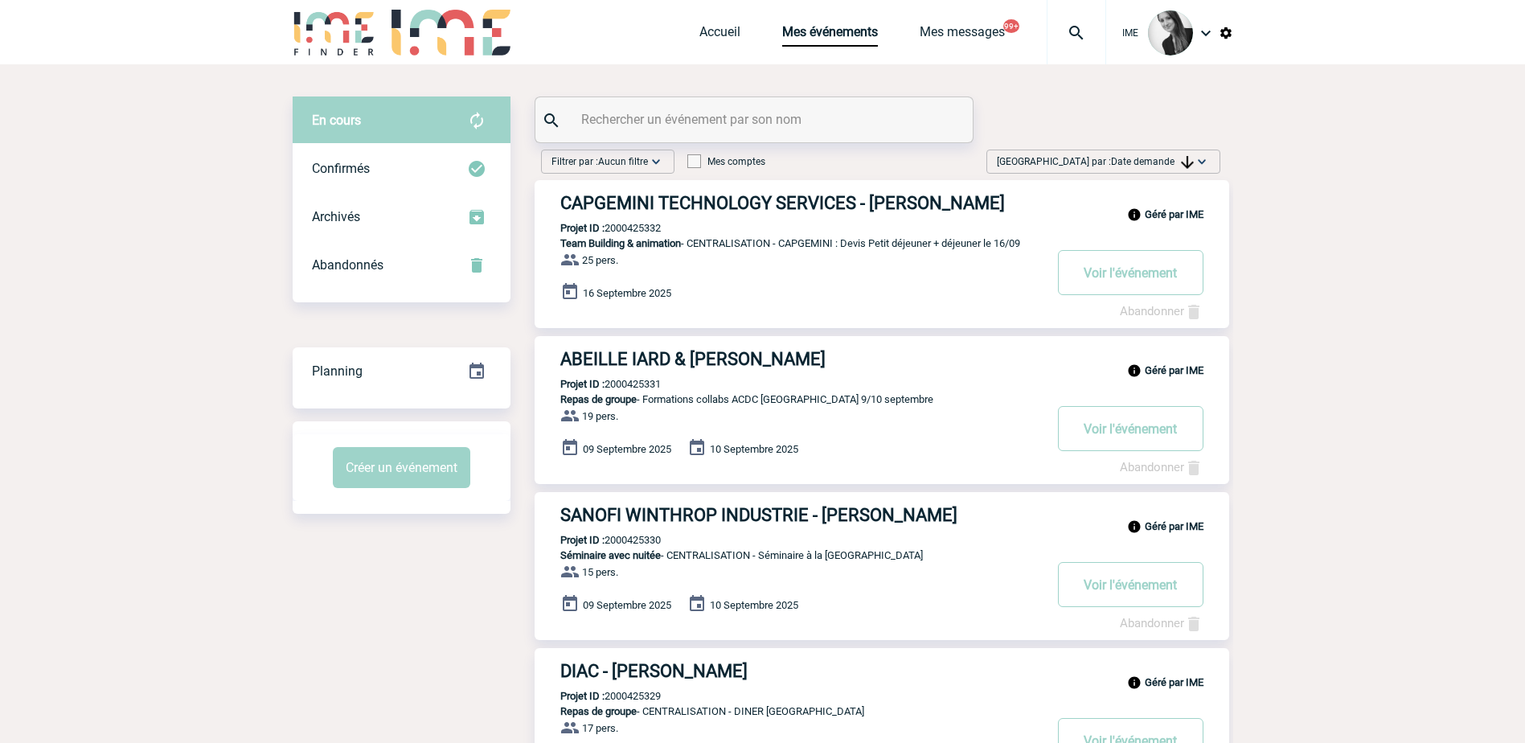
click at [1141, 150] on div "[GEOGRAPHIC_DATA] par : Date demande Aucun tri Date d'événement Date d'événemen…" at bounding box center [1104, 162] width 234 height 24
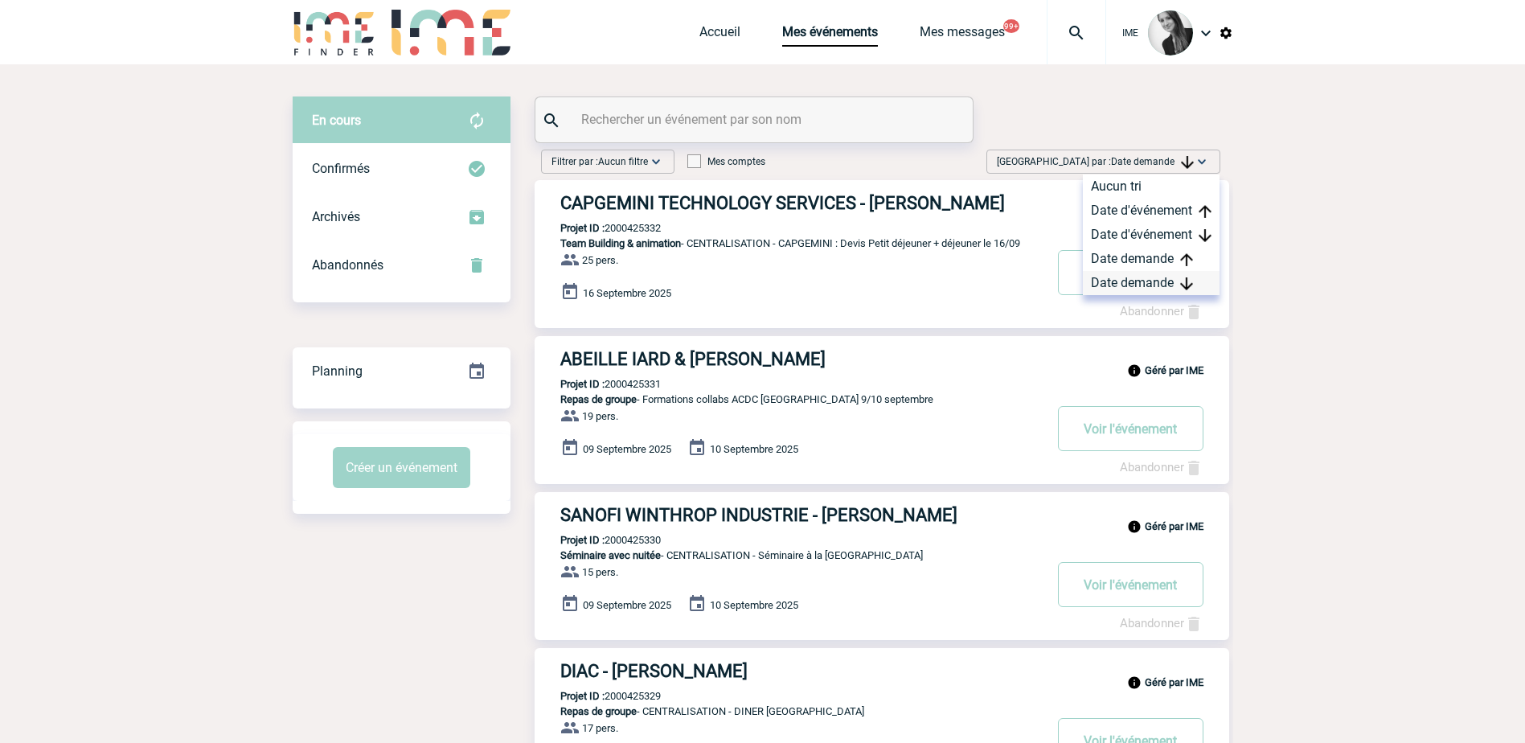
click at [1135, 289] on div "Date demande" at bounding box center [1151, 283] width 137 height 24
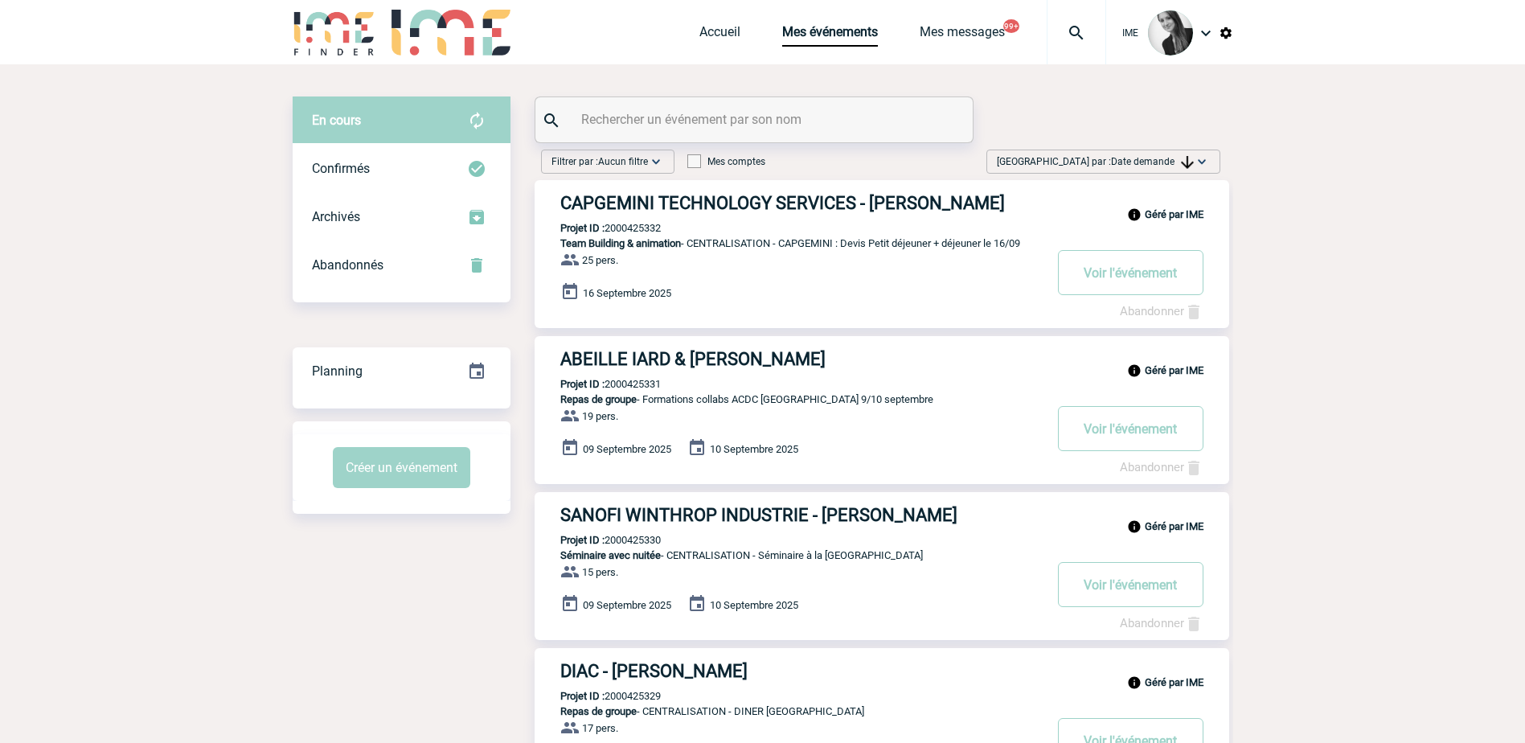
click at [1149, 160] on span "Date demande" at bounding box center [1152, 161] width 83 height 11
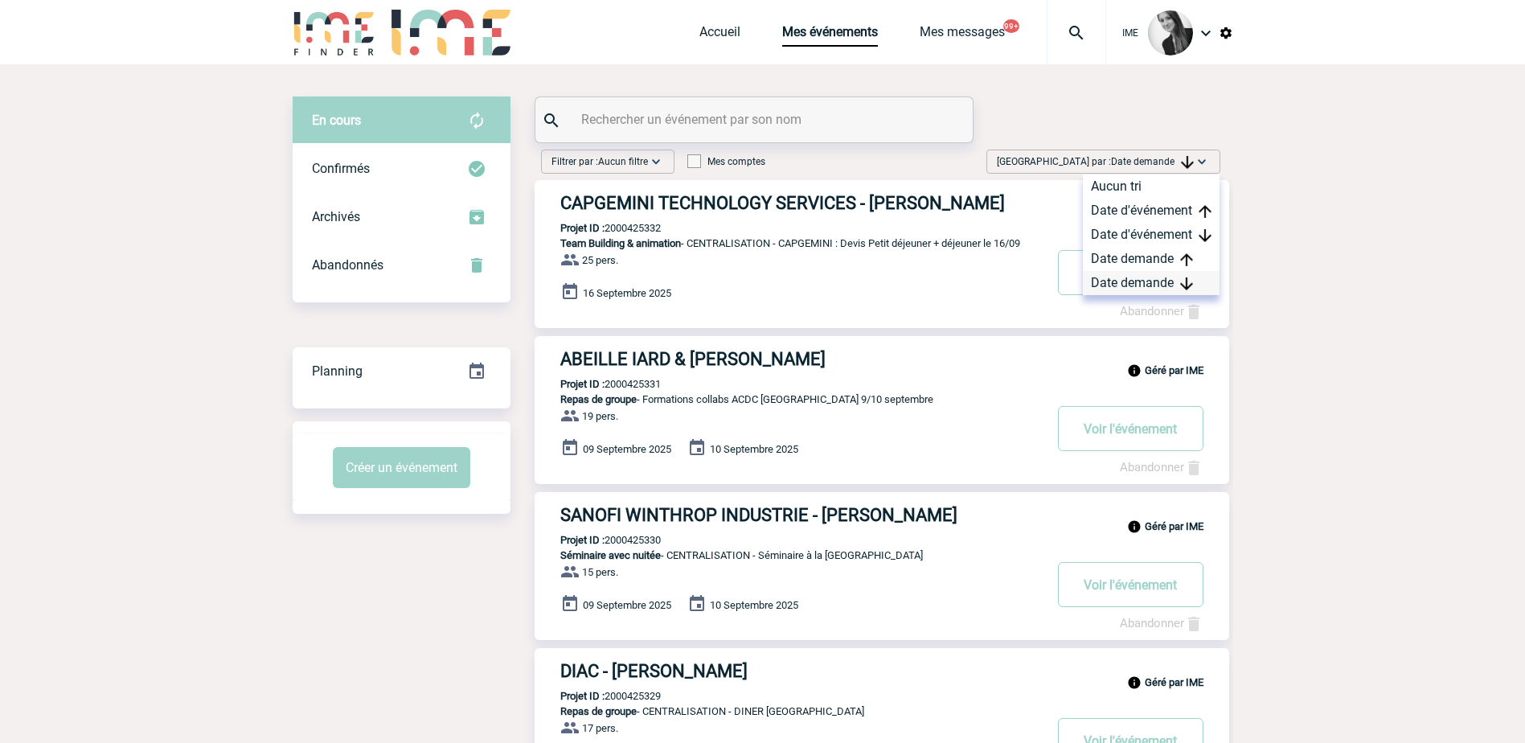
click at [1138, 280] on div "Date demande" at bounding box center [1151, 283] width 137 height 24
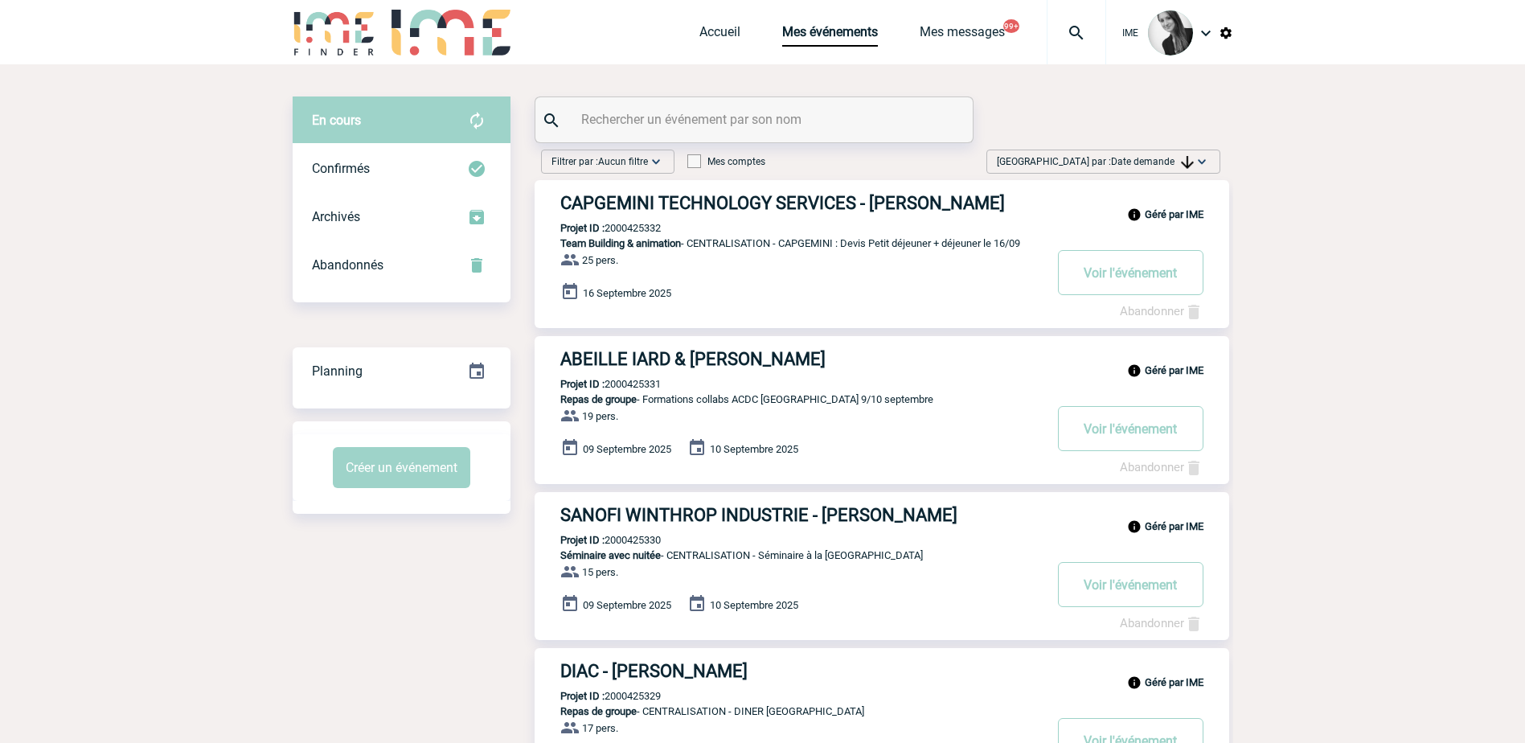
drag, startPoint x: 1141, startPoint y: 163, endPoint x: 1154, endPoint y: 196, distance: 35.4
click at [1143, 164] on span "Date demande" at bounding box center [1152, 161] width 83 height 11
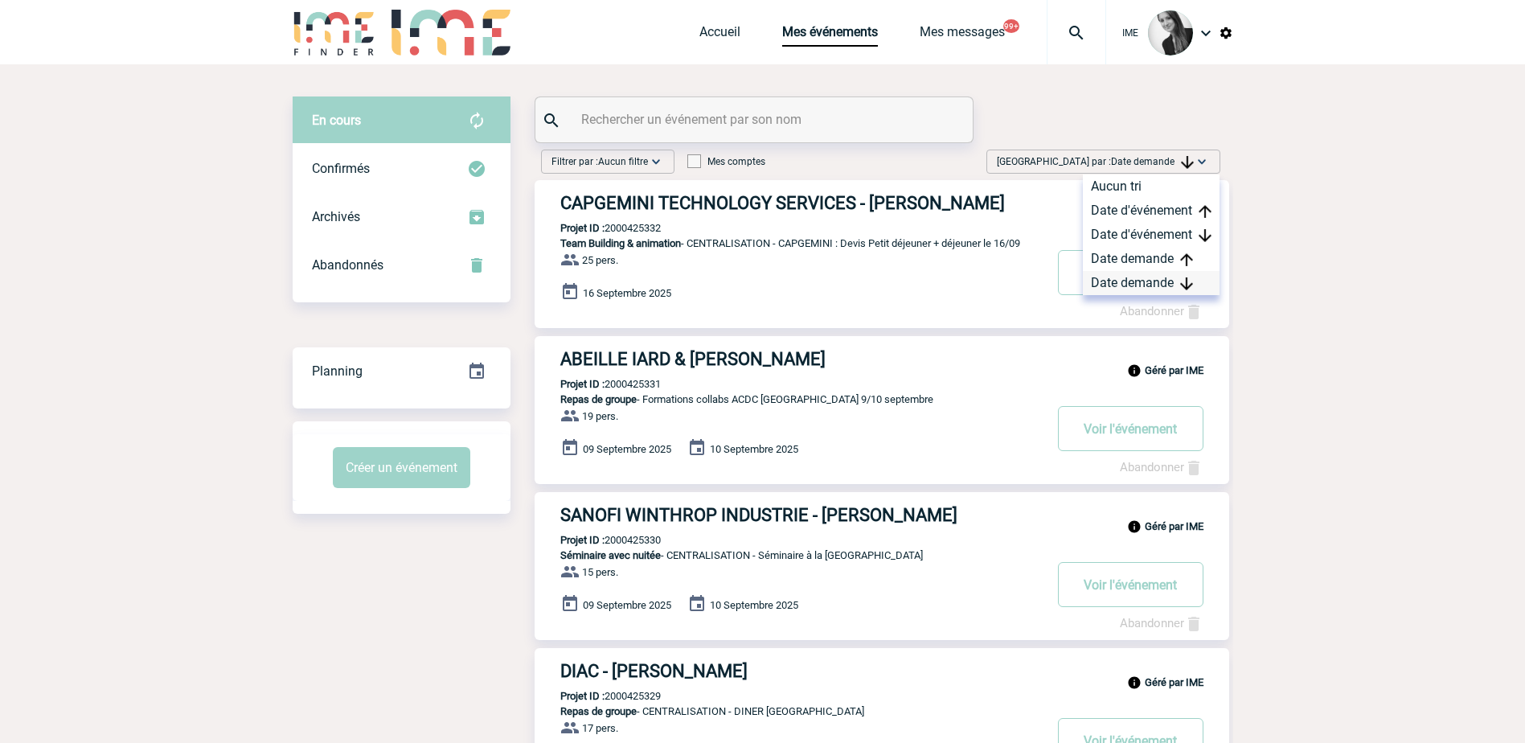
click at [1153, 286] on div "Date demande" at bounding box center [1151, 283] width 137 height 24
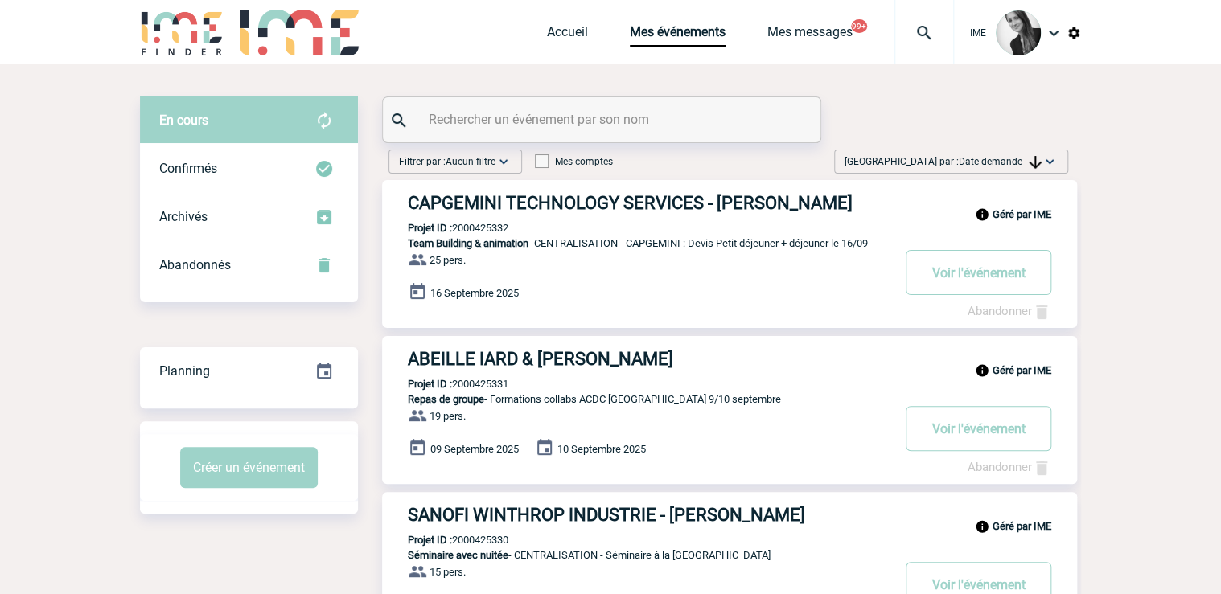
click at [993, 156] on span "Date demande" at bounding box center [999, 161] width 83 height 11
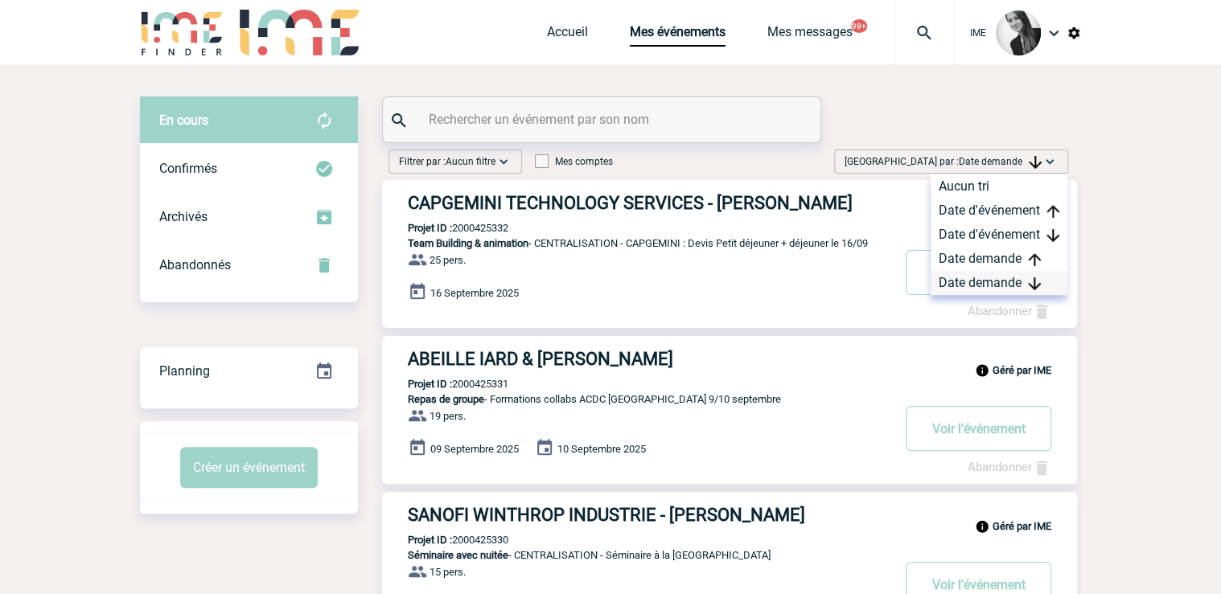
click at [976, 285] on div "Date demande" at bounding box center [998, 283] width 137 height 24
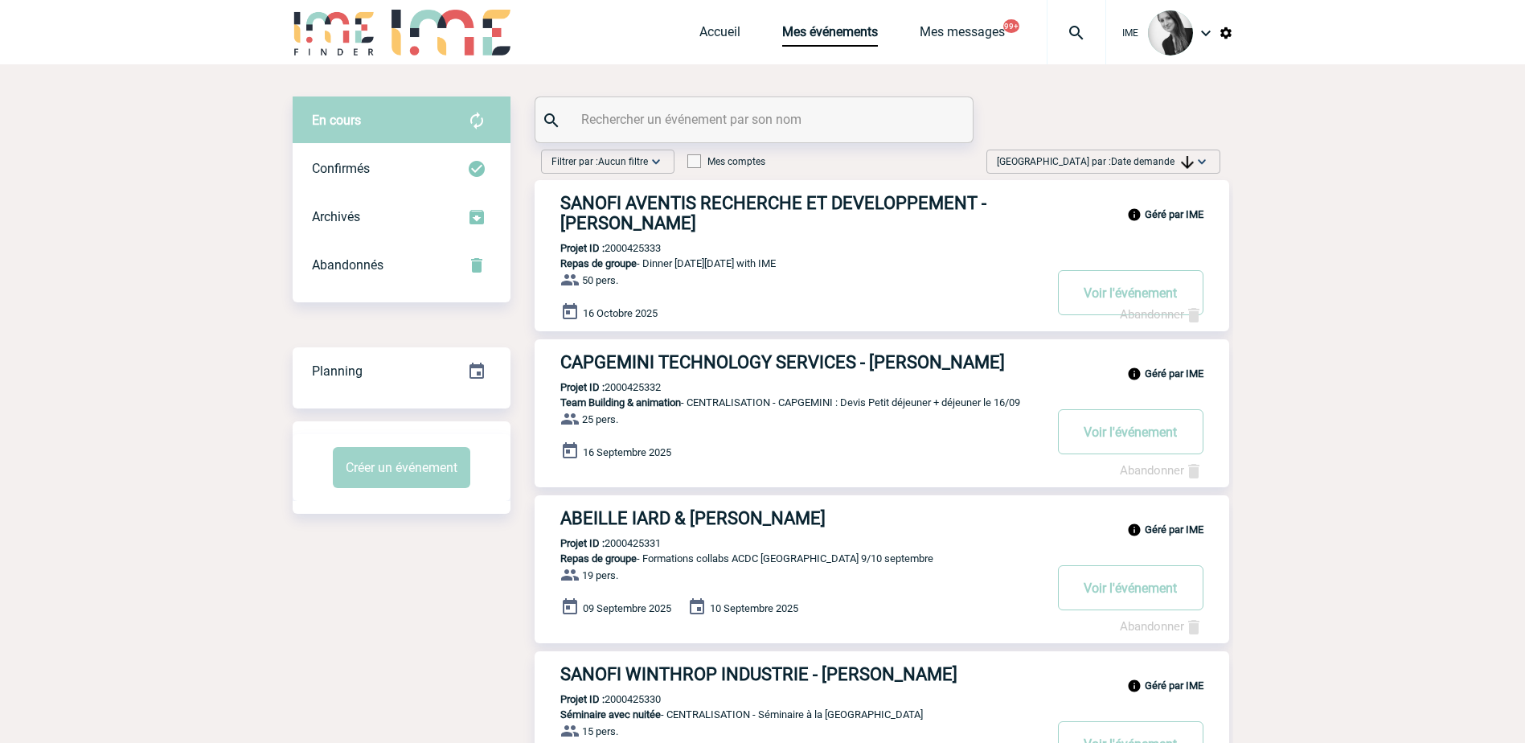
drag, startPoint x: 80, startPoint y: 460, endPoint x: 84, endPoint y: 474, distance: 14.2
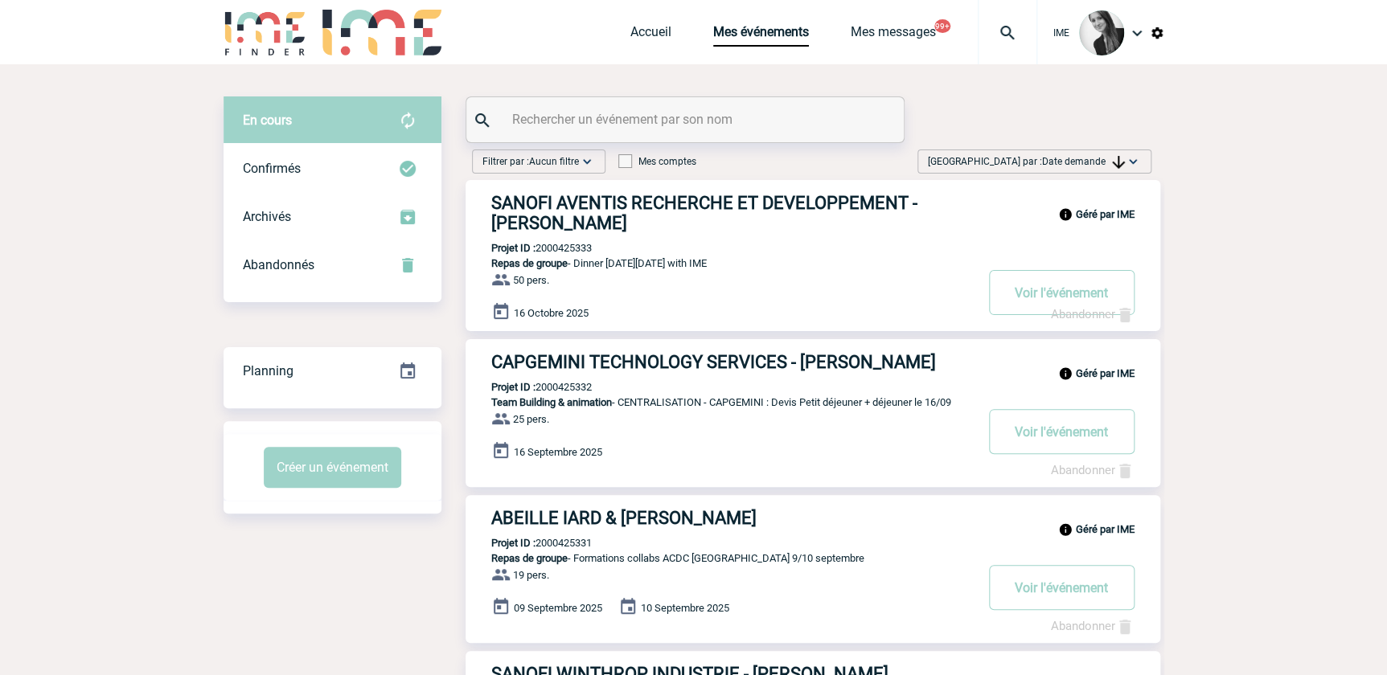
click at [1090, 165] on span "Date demande" at bounding box center [1083, 161] width 83 height 11
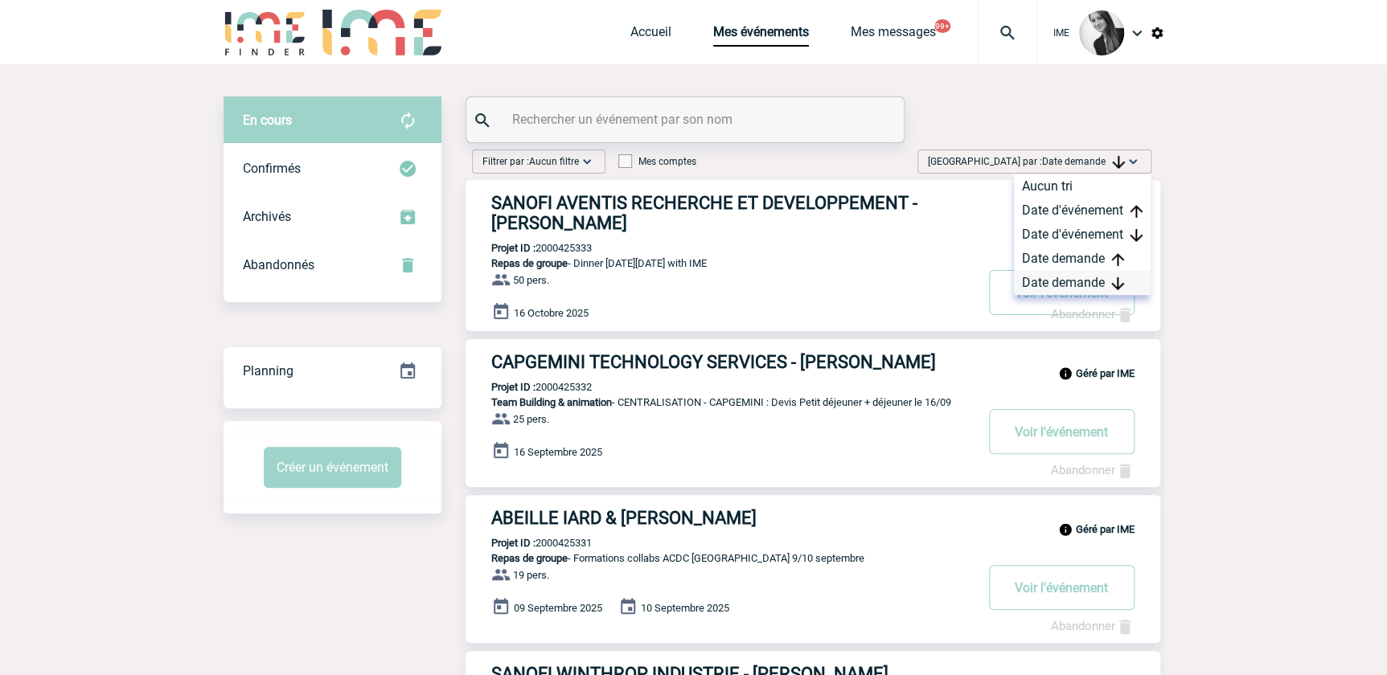
click at [1048, 274] on div "Date demande" at bounding box center [1082, 283] width 137 height 24
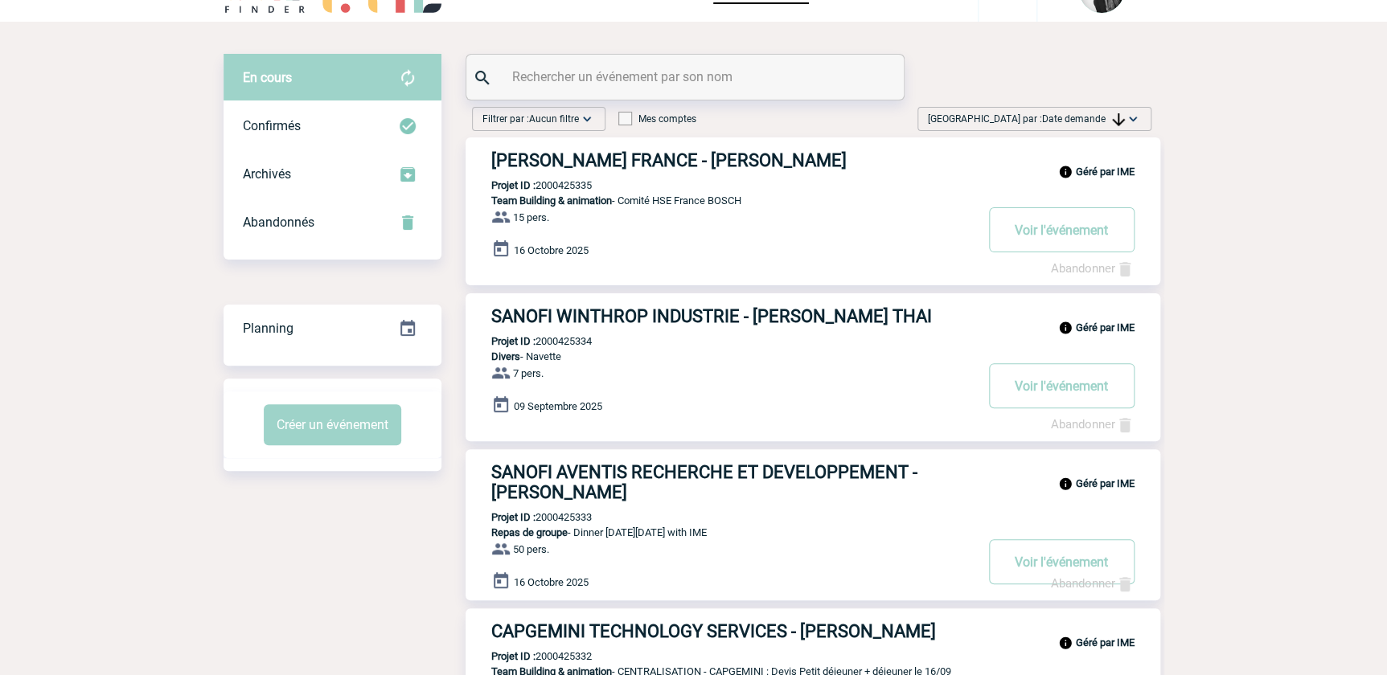
scroll to position [7, 0]
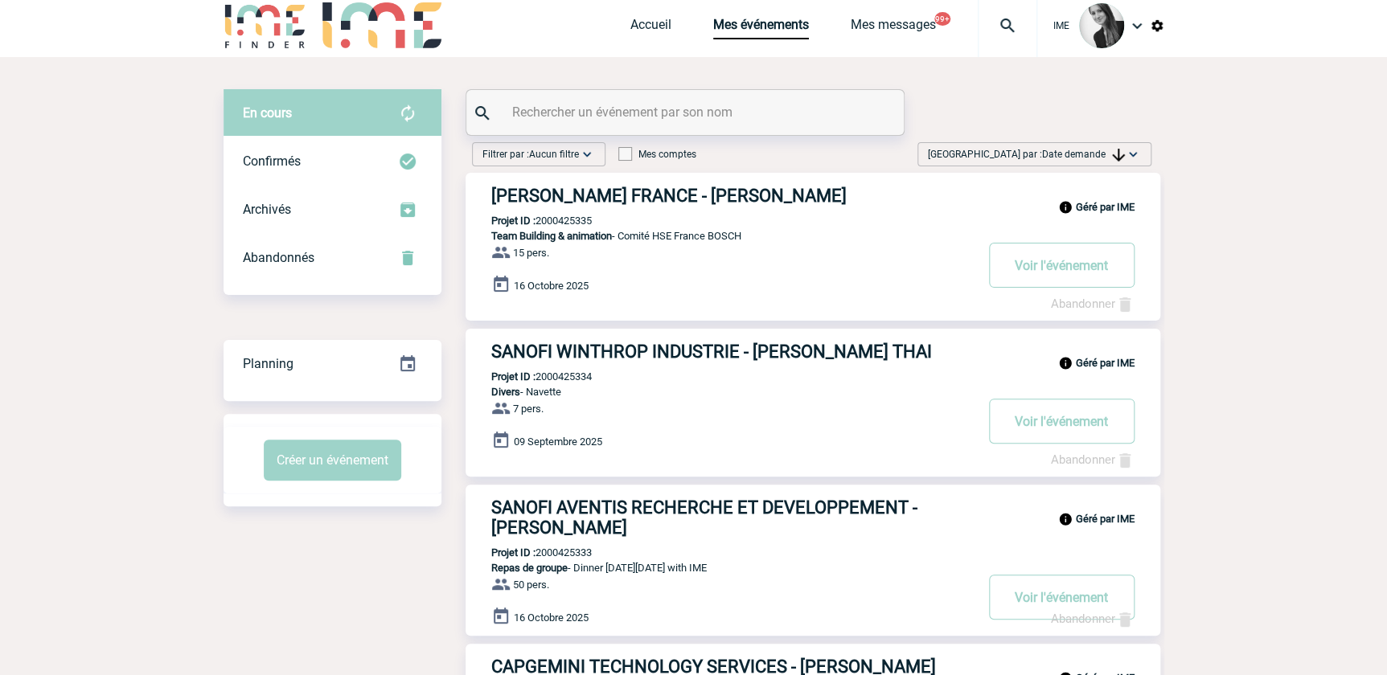
click at [1072, 148] on span "[GEOGRAPHIC_DATA] par : Date demande" at bounding box center [1026, 154] width 197 height 16
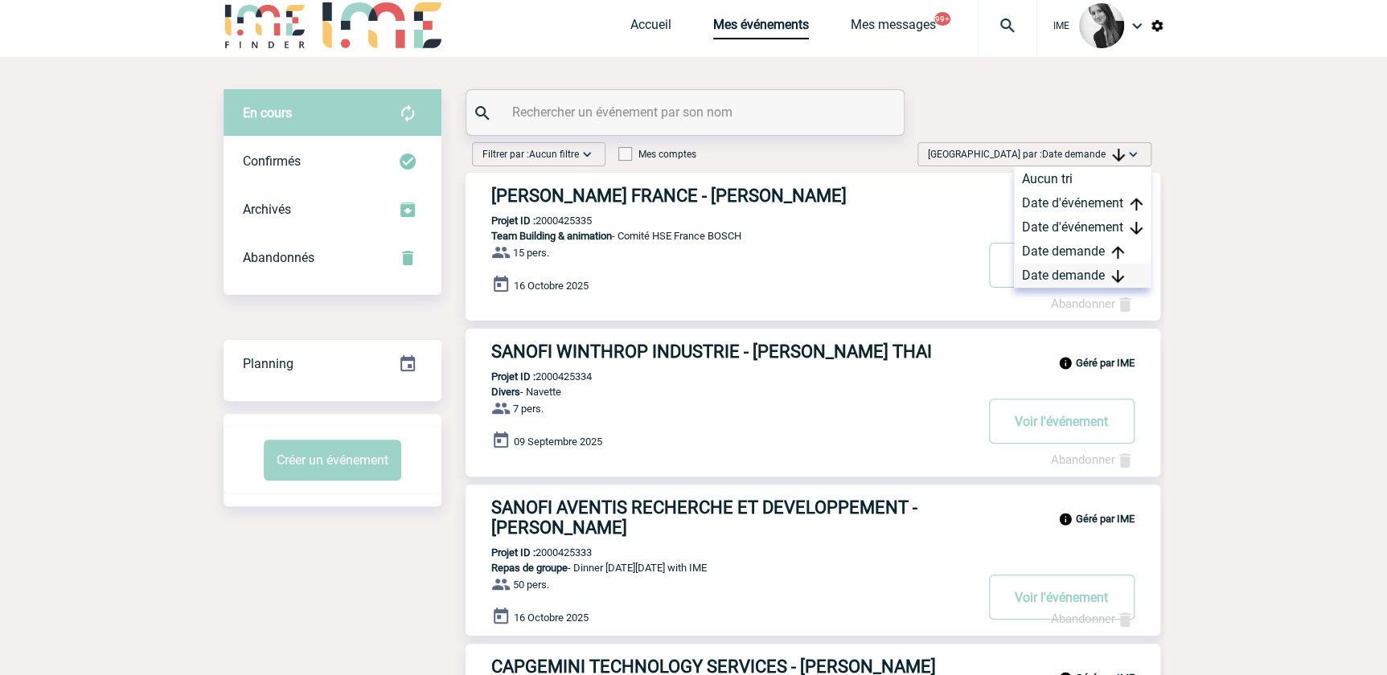
click at [1028, 279] on div "Date demande" at bounding box center [1082, 276] width 137 height 24
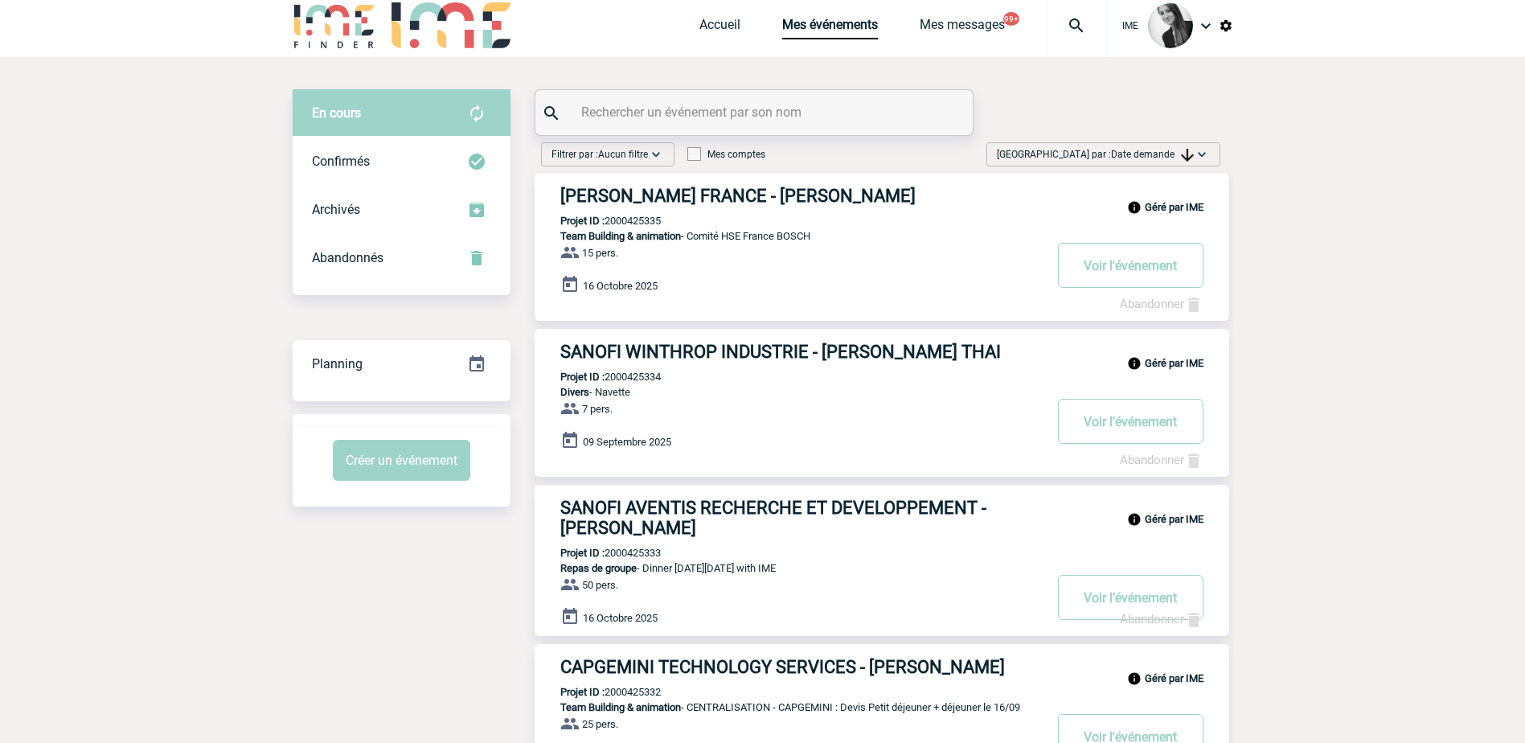
click at [1123, 150] on span "Date demande" at bounding box center [1152, 154] width 83 height 11
click at [1162, 284] on div "Date demande" at bounding box center [1151, 276] width 137 height 24
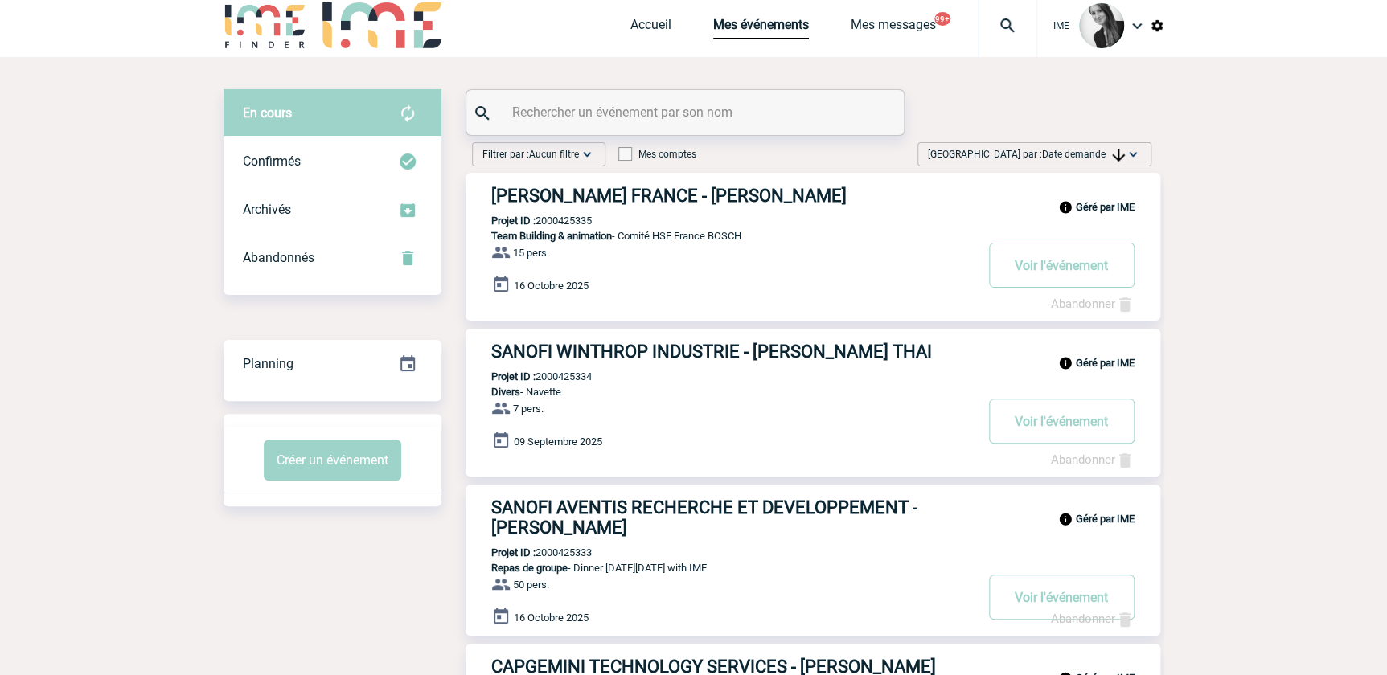
click at [1094, 150] on span "Date demande" at bounding box center [1083, 154] width 83 height 11
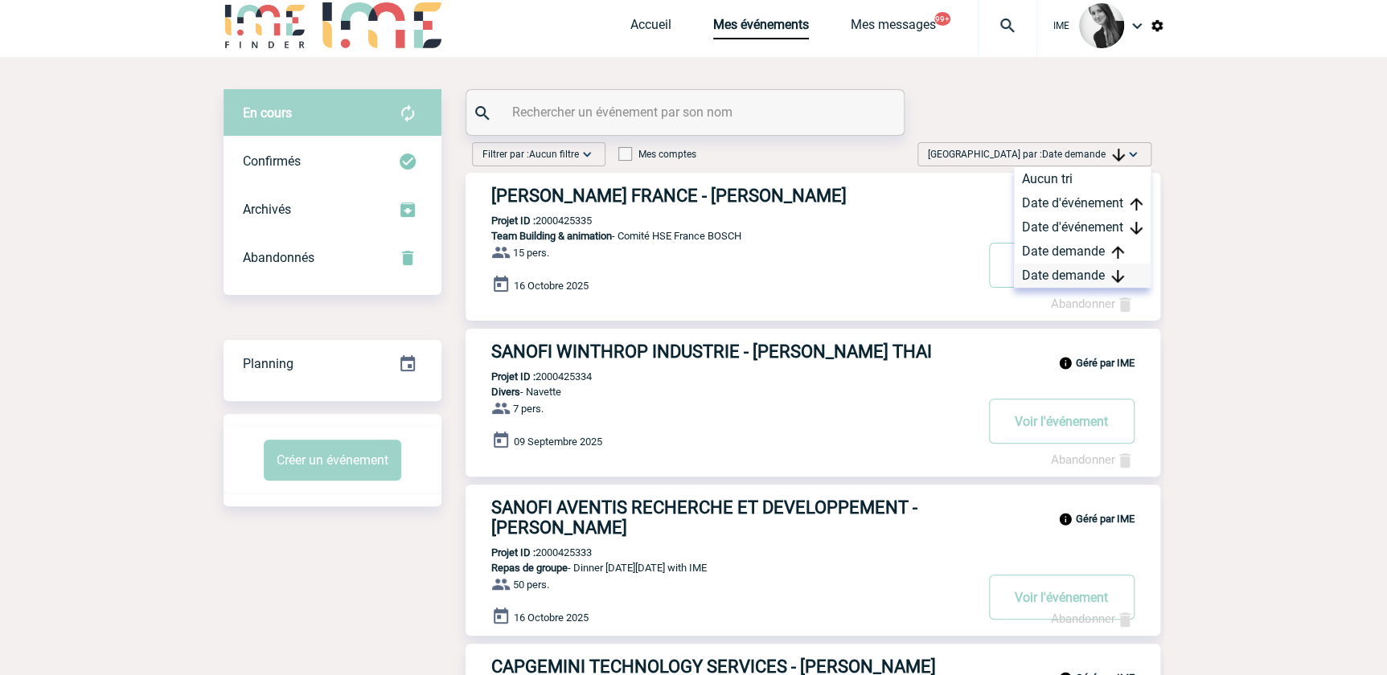
click at [1051, 276] on div "Date demande" at bounding box center [1082, 276] width 137 height 24
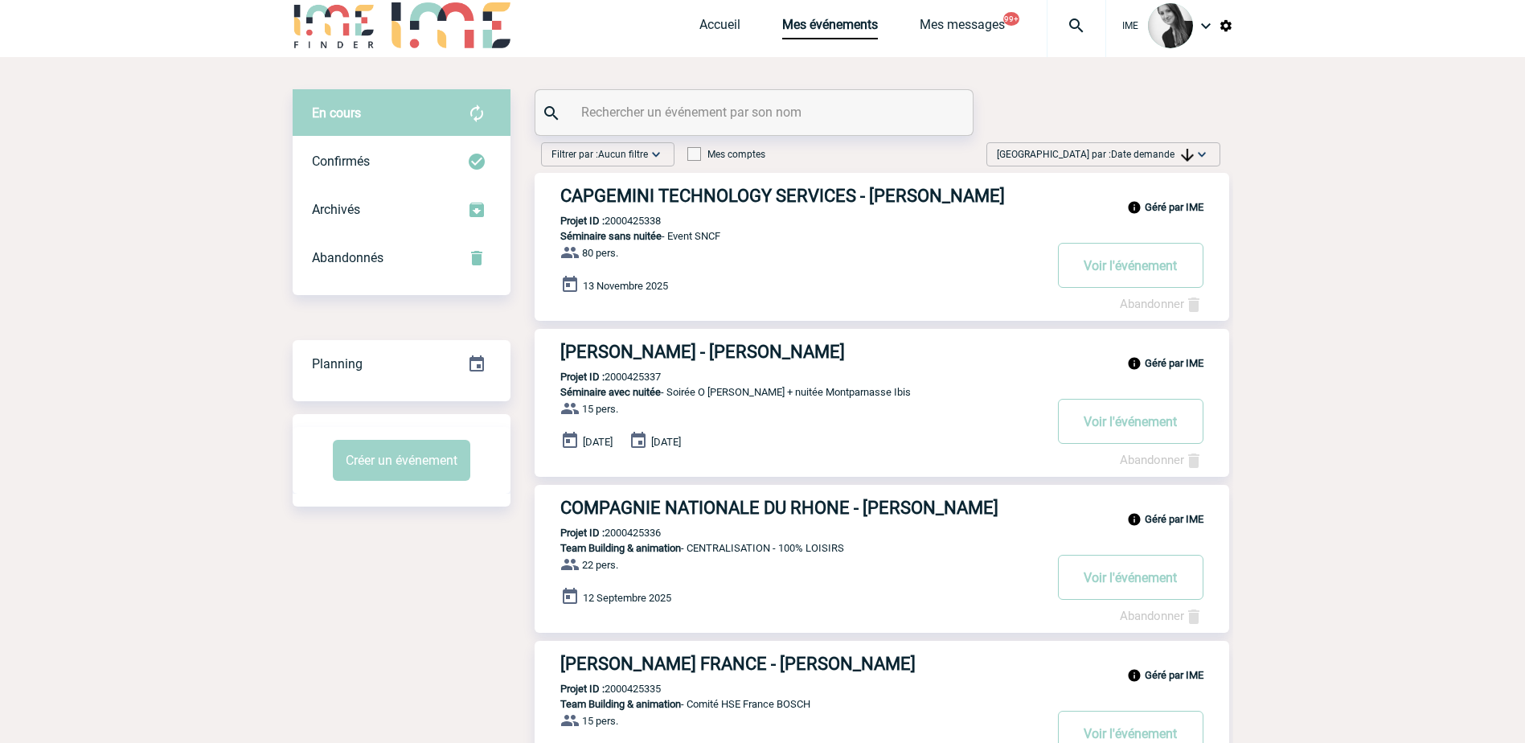
click at [1217, 419] on div "Géré par IME ELM LEBLANC - [PERSON_NAME] Projet ID : 2000425337 Séminaire avec …" at bounding box center [882, 403] width 695 height 148
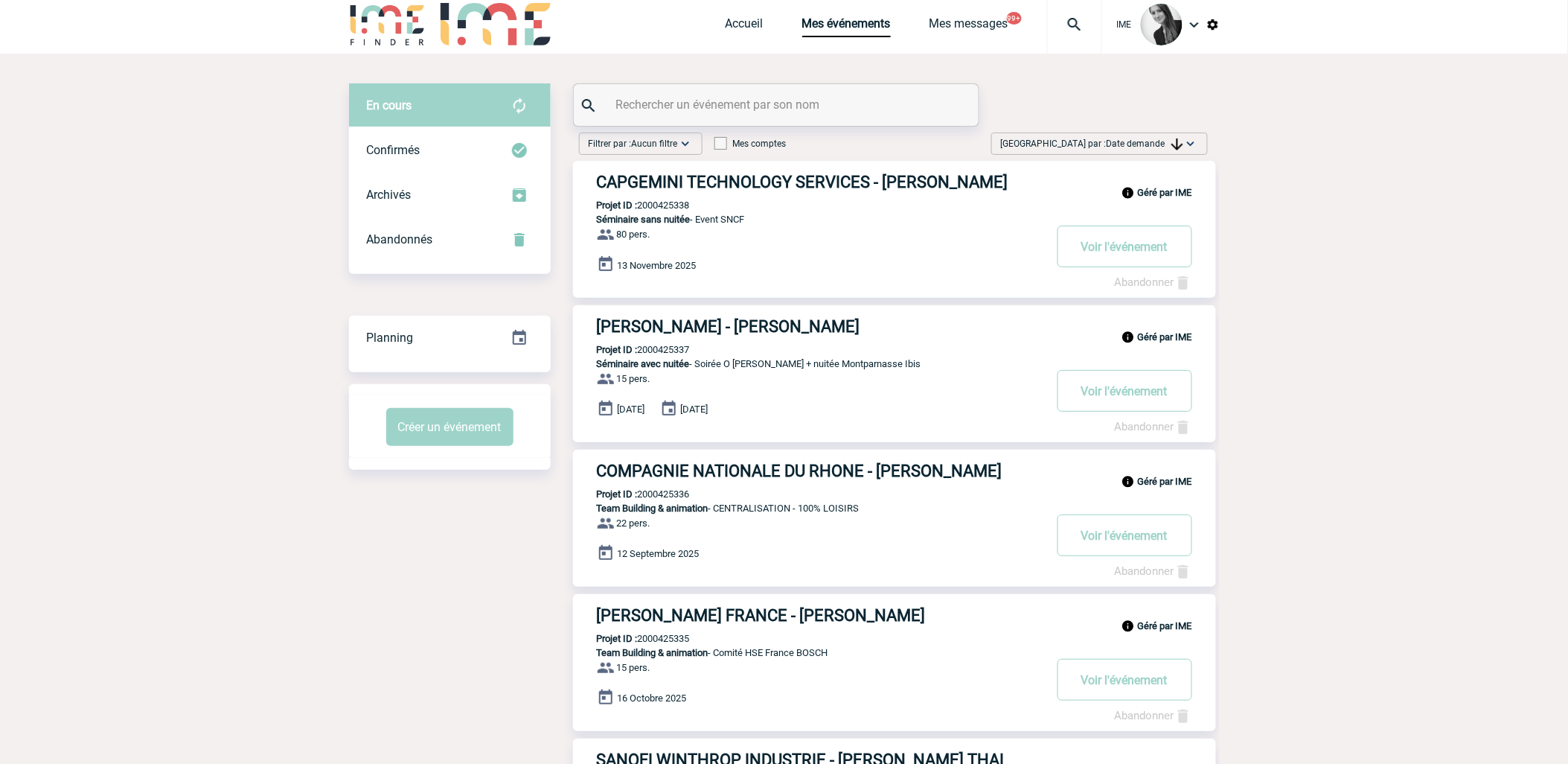
click at [1168, 139] on span "Date demande" at bounding box center [1145, 144] width 77 height 10
click at [1132, 254] on div "Date demande" at bounding box center [1143, 257] width 127 height 22
click at [1140, 144] on span "Date demande" at bounding box center [1145, 144] width 77 height 10
click at [1104, 255] on div "Date demande" at bounding box center [1143, 257] width 127 height 22
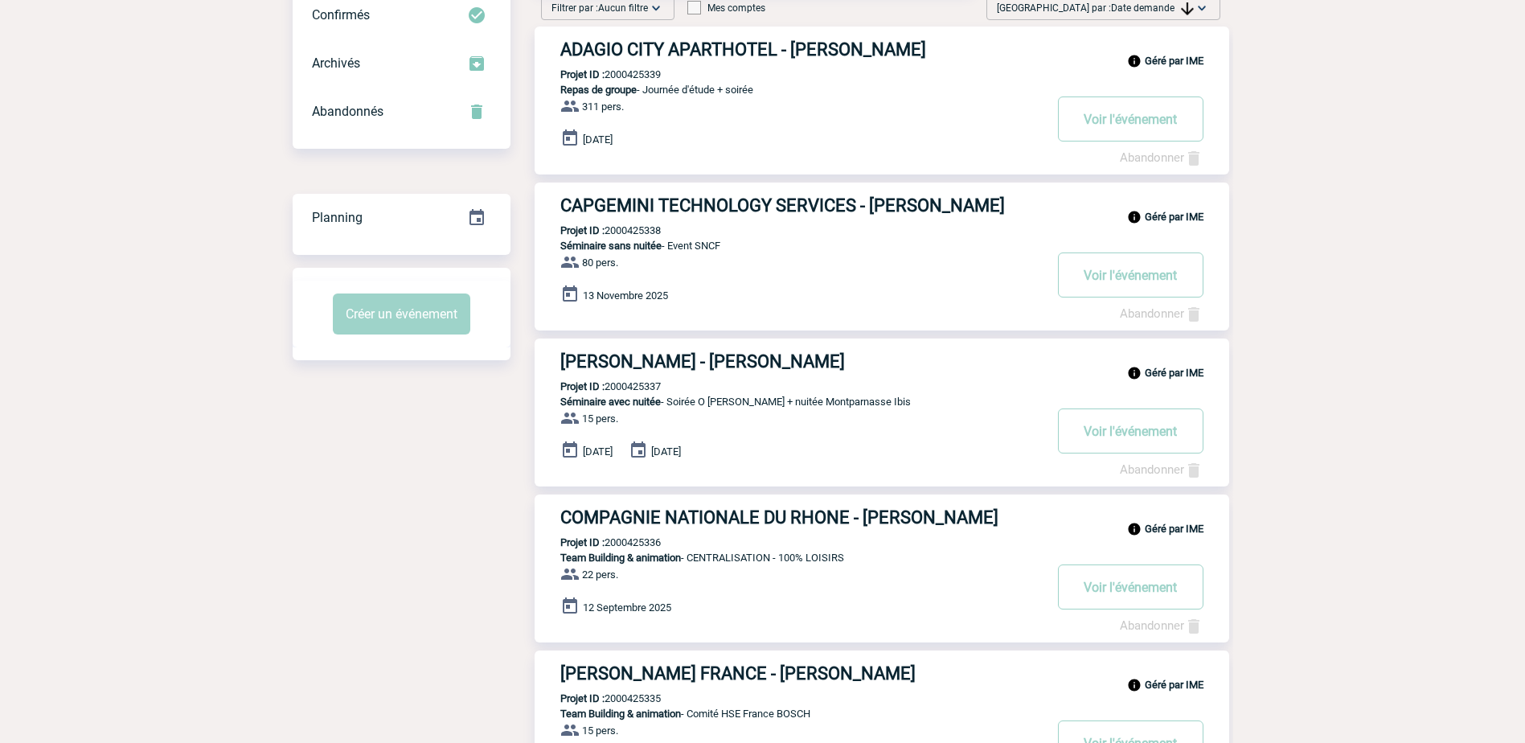
scroll to position [168, 0]
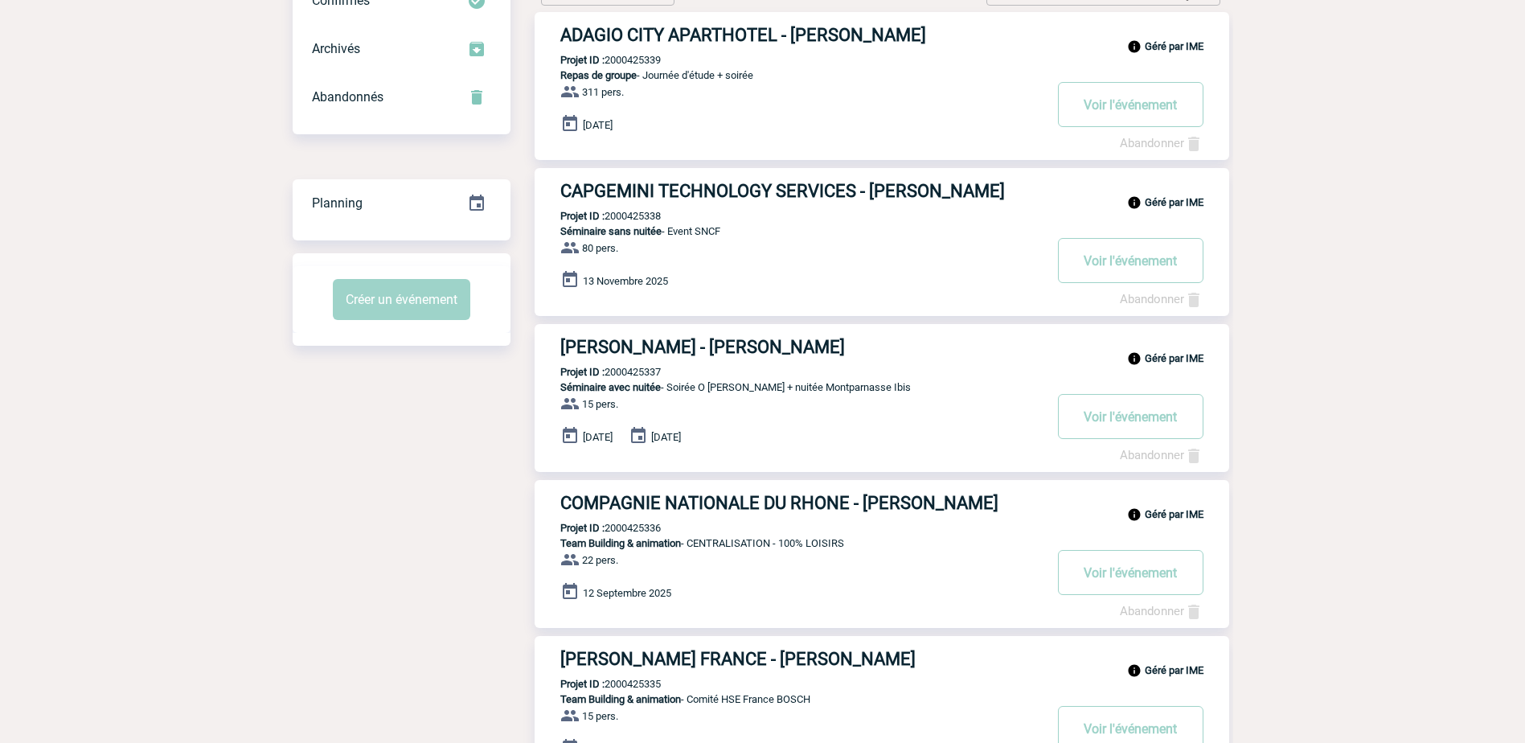
click at [150, 184] on body "IME Accueil Mes événements" at bounding box center [762, 750] width 1525 height 1836
click at [1379, 150] on body "IME Accueil Mes événements" at bounding box center [762, 750] width 1525 height 1836
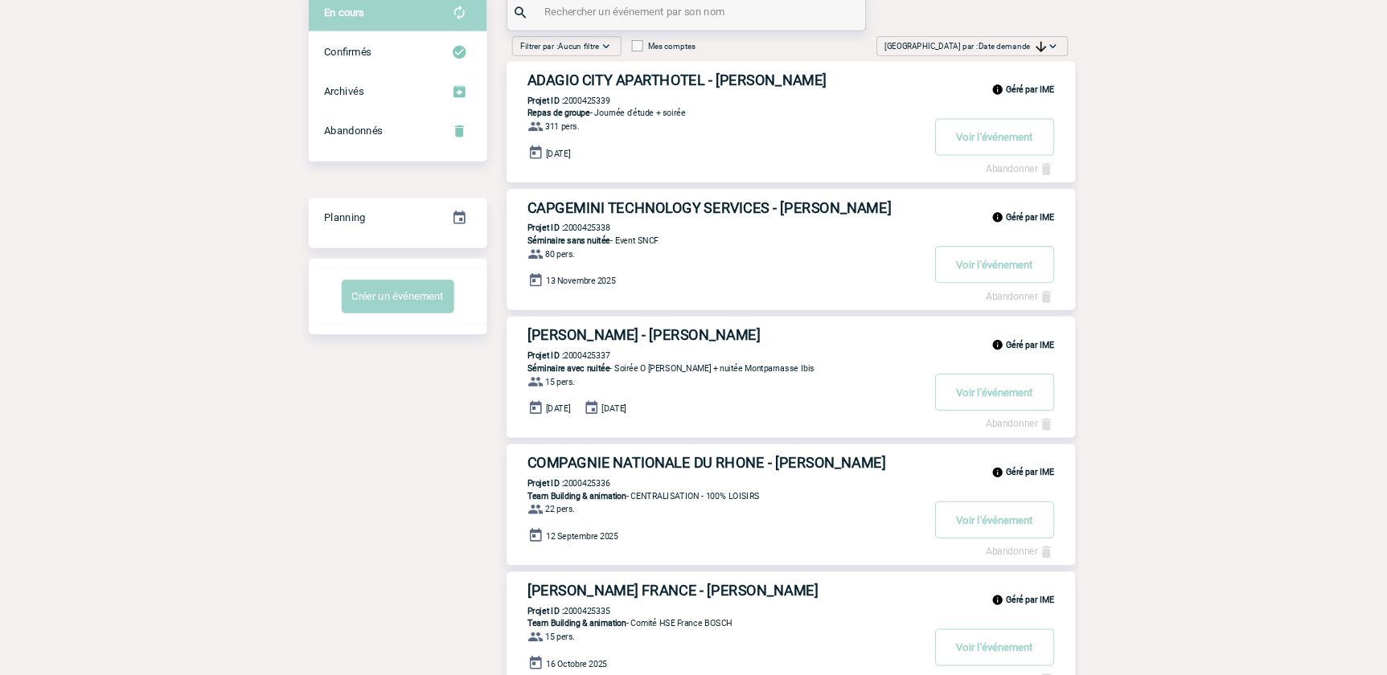
scroll to position [0, 0]
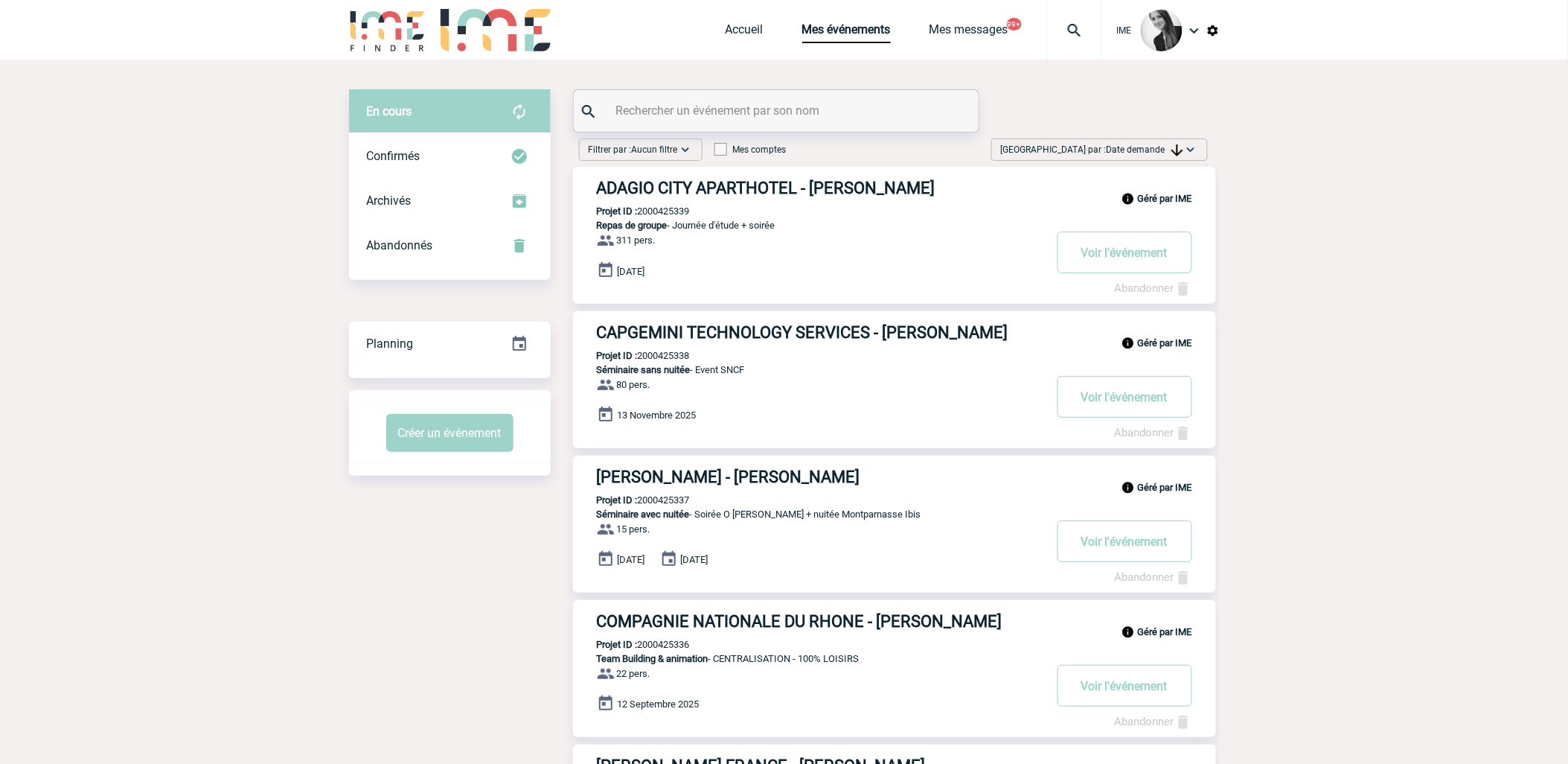
click at [1176, 147] on img at bounding box center [1177, 150] width 12 height 12
click at [1126, 264] on div "Date demande" at bounding box center [1143, 262] width 127 height 22
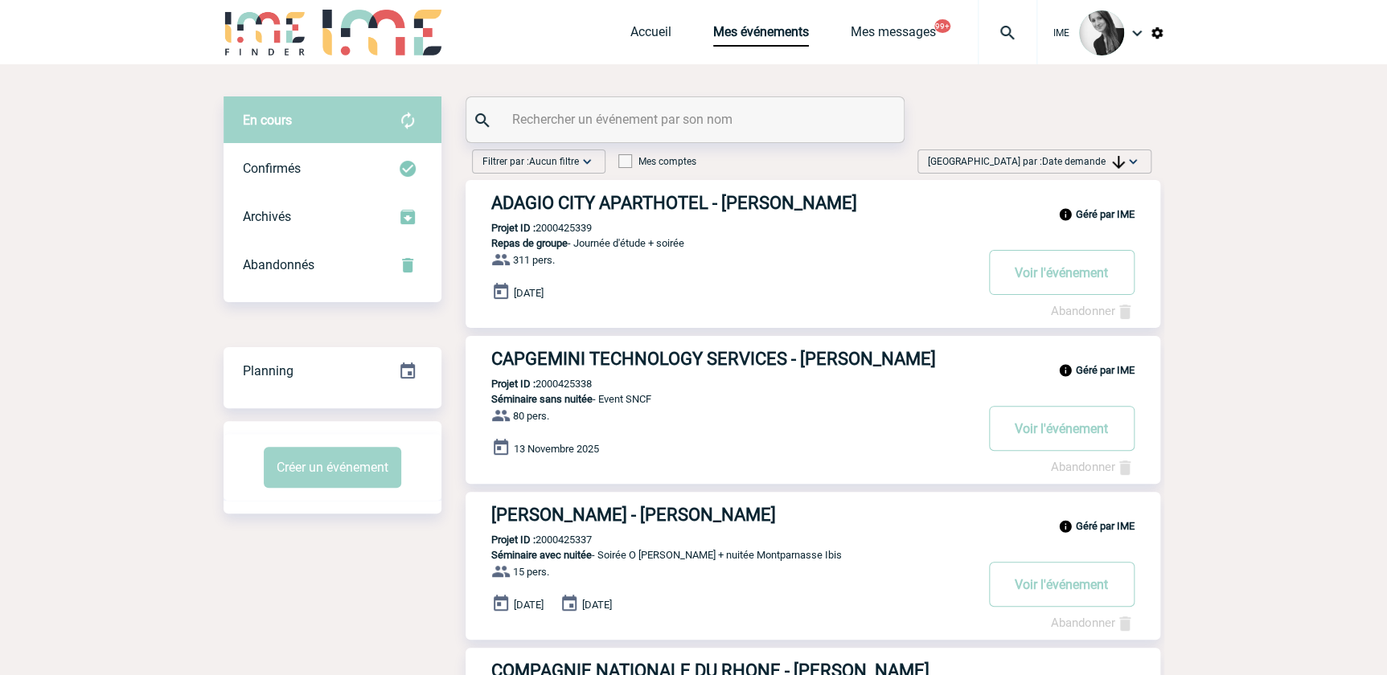
drag, startPoint x: 1065, startPoint y: 161, endPoint x: 1071, endPoint y: 192, distance: 31.9
click at [1065, 160] on span "Date demande" at bounding box center [1083, 161] width 83 height 11
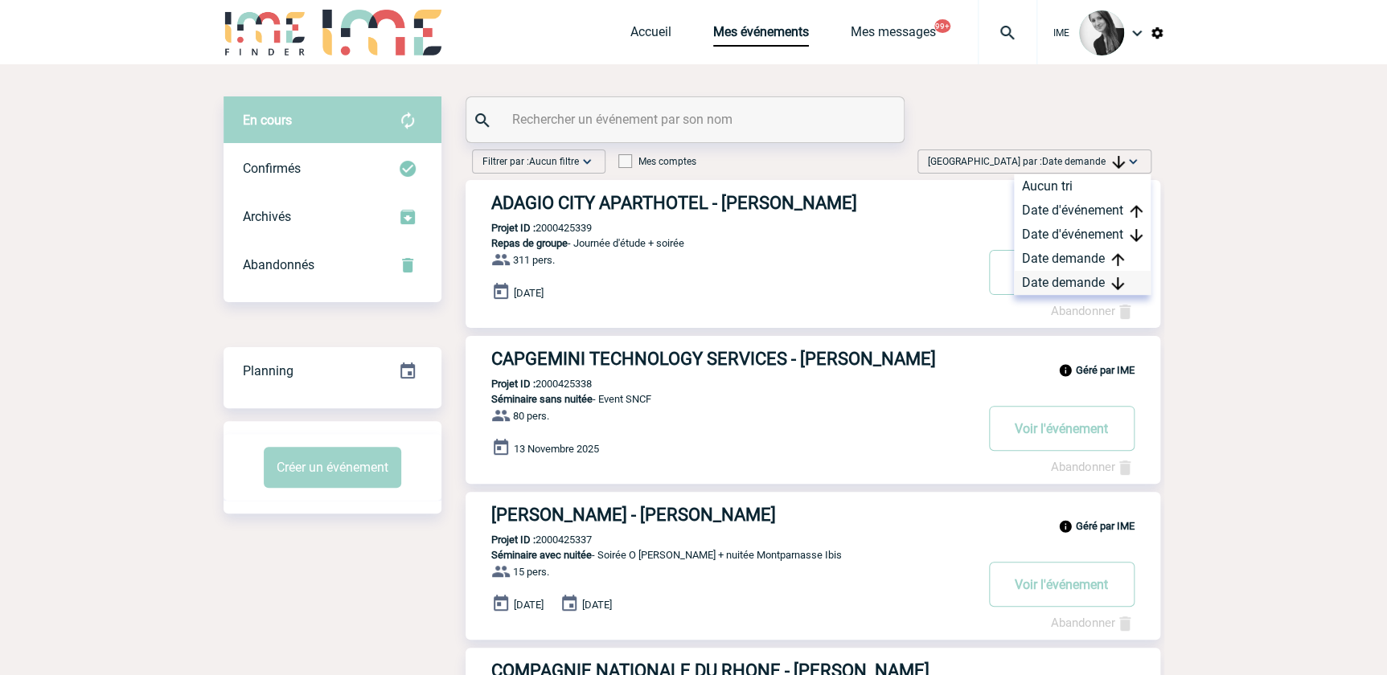
click at [1047, 281] on div "Date demande" at bounding box center [1082, 283] width 137 height 24
